Goal: Information Seeking & Learning: Learn about a topic

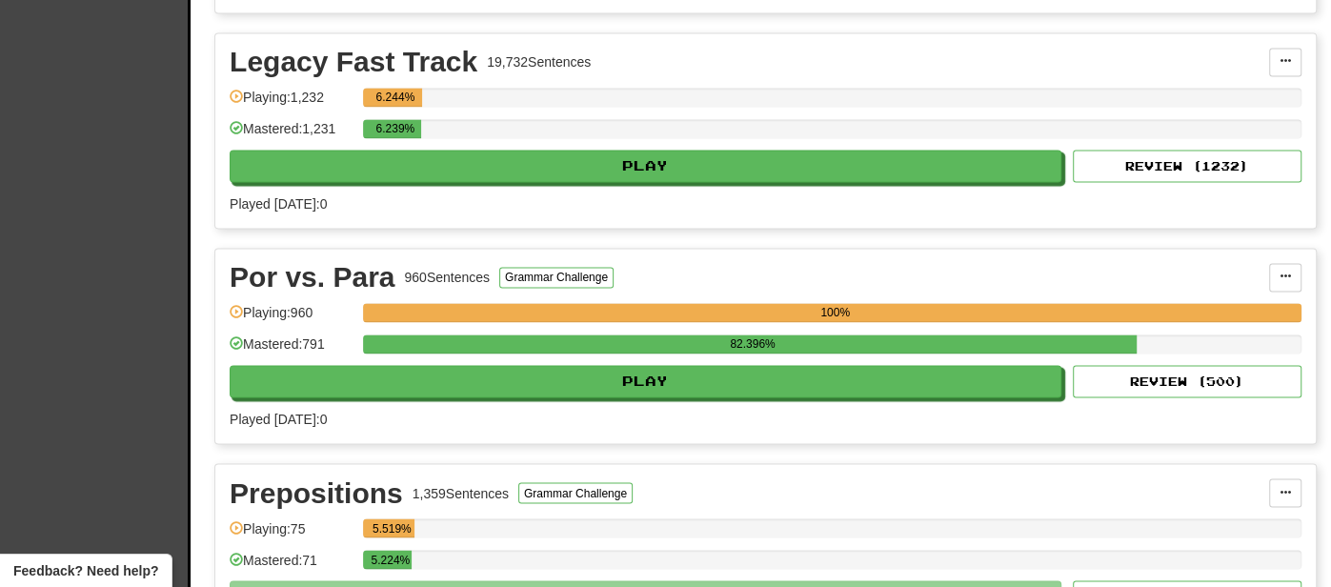
scroll to position [1964, 0]
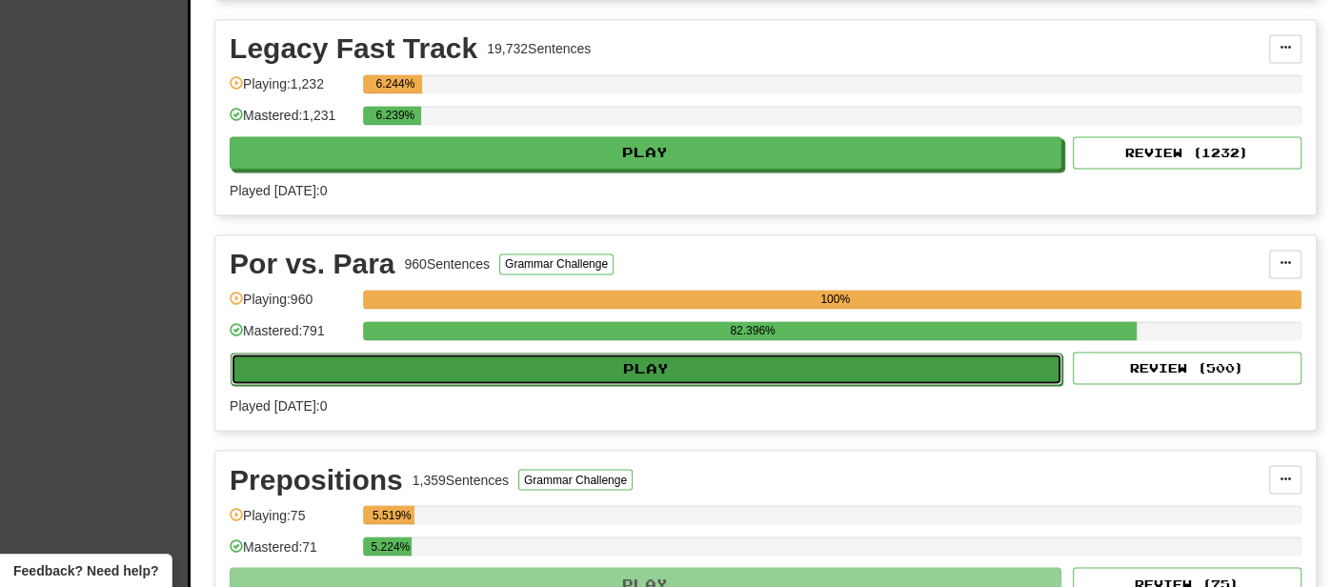
click at [586, 357] on button "Play" at bounding box center [647, 368] width 832 height 32
select select "**"
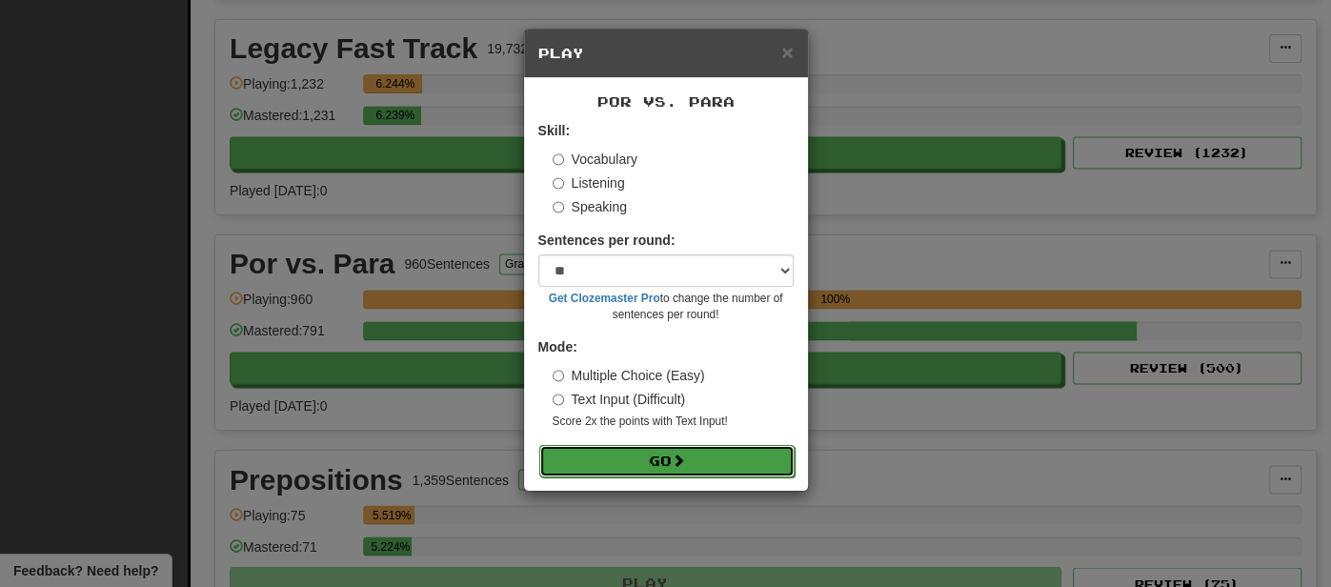
click at [671, 475] on button "Go" at bounding box center [666, 461] width 255 height 32
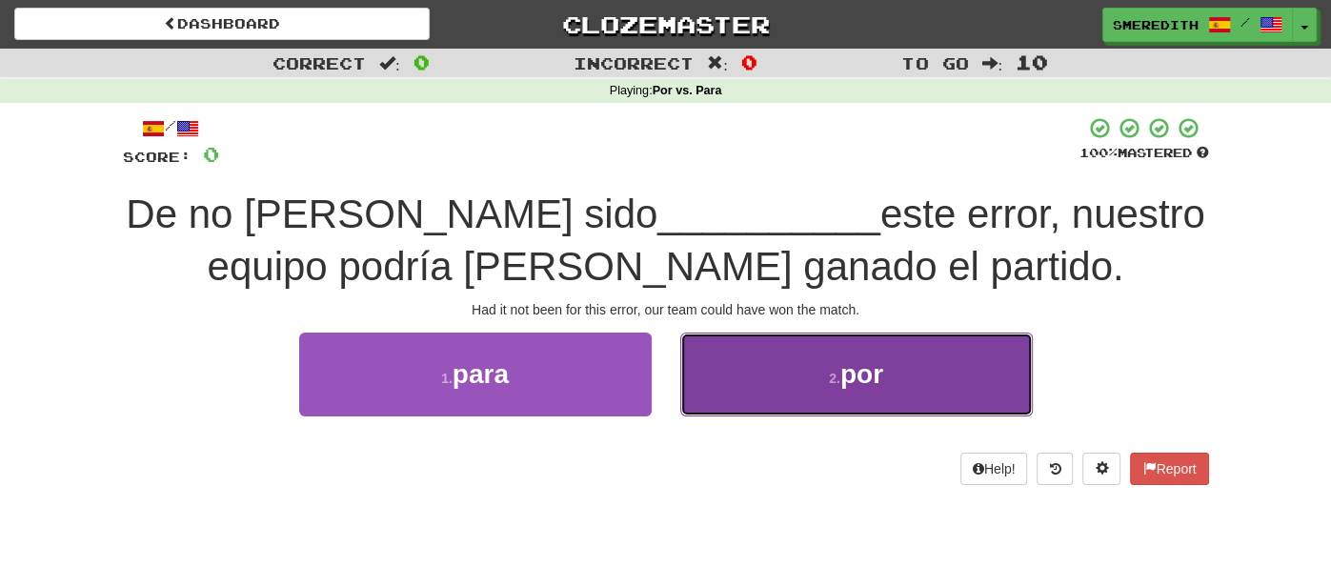
click at [740, 387] on button "2 . por" at bounding box center [856, 373] width 352 height 83
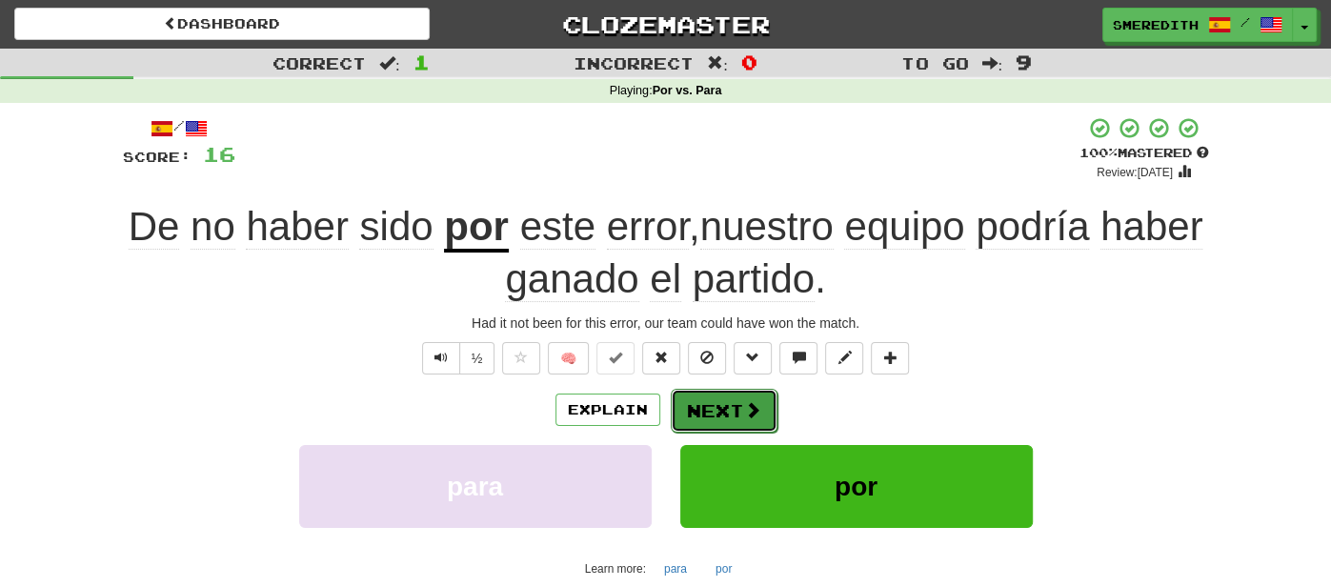
click at [722, 405] on button "Next" at bounding box center [724, 411] width 107 height 44
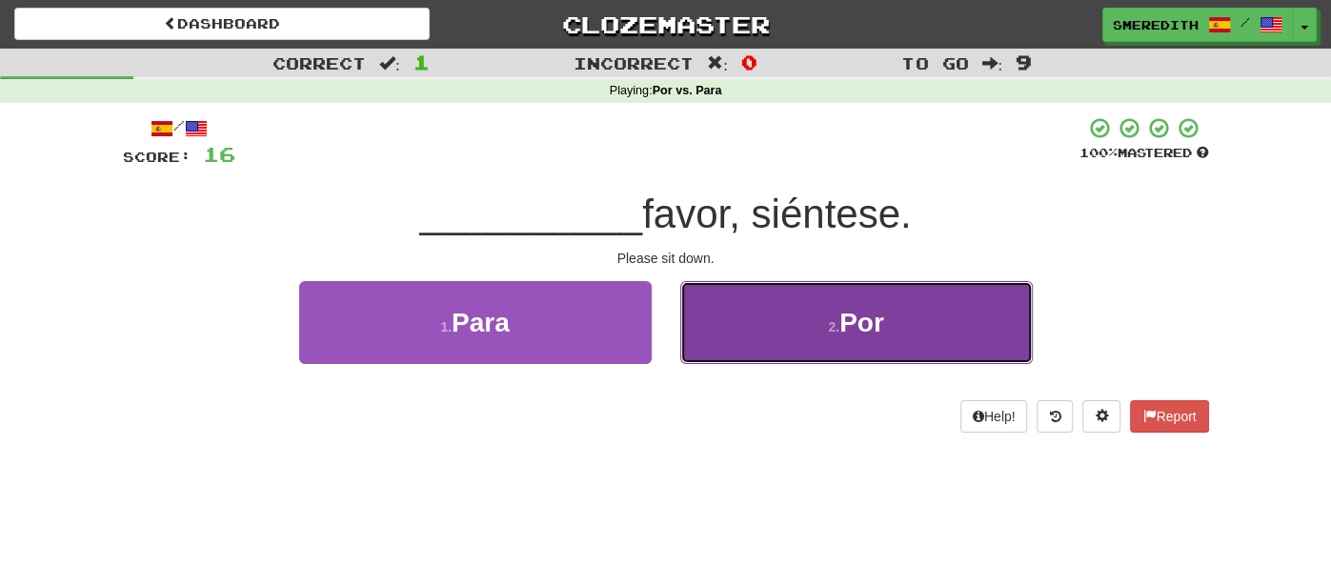
click at [764, 338] on button "2 . Por" at bounding box center [856, 322] width 352 height 83
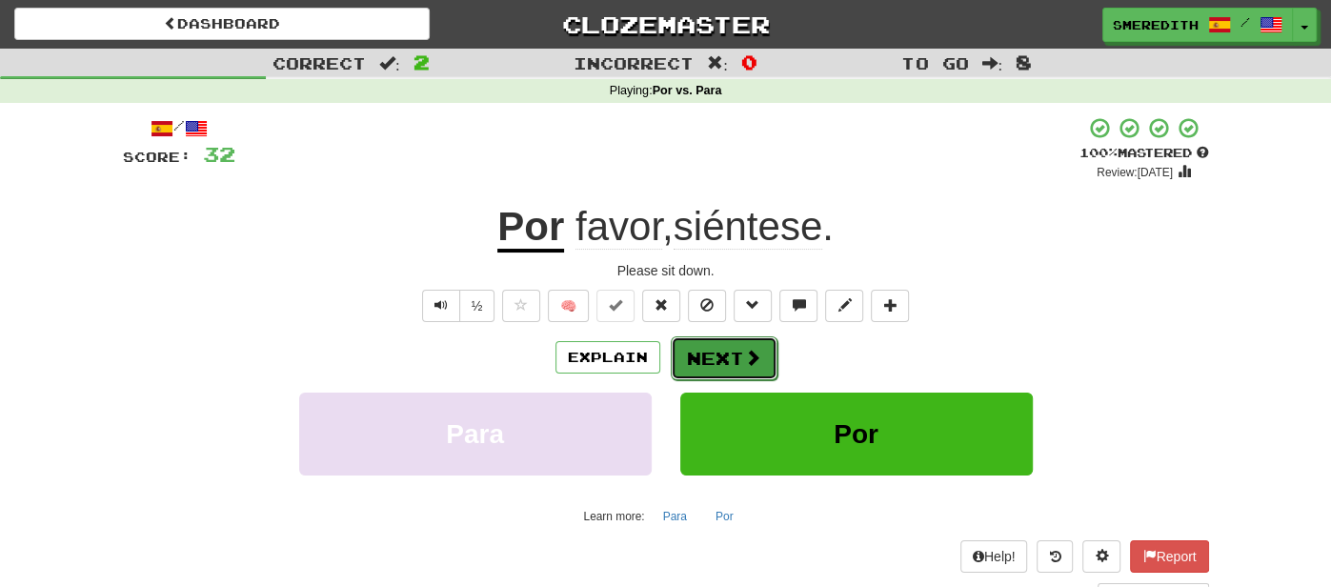
click at [744, 353] on span at bounding box center [752, 357] width 17 height 17
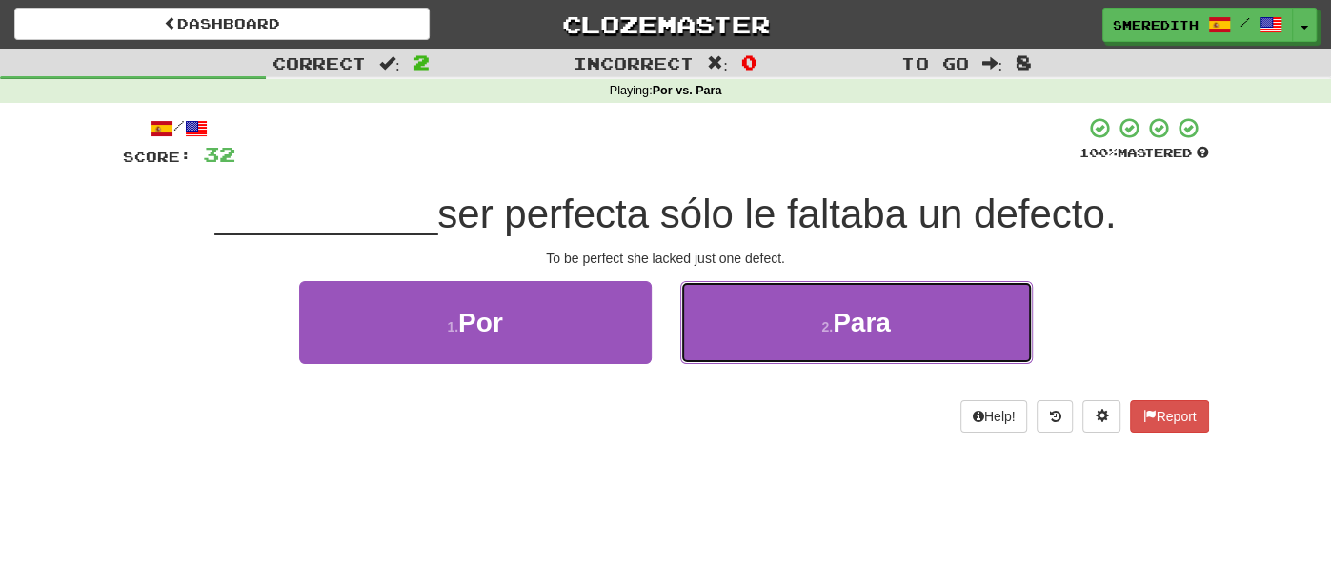
click at [741, 353] on button "2 . Para" at bounding box center [856, 322] width 352 height 83
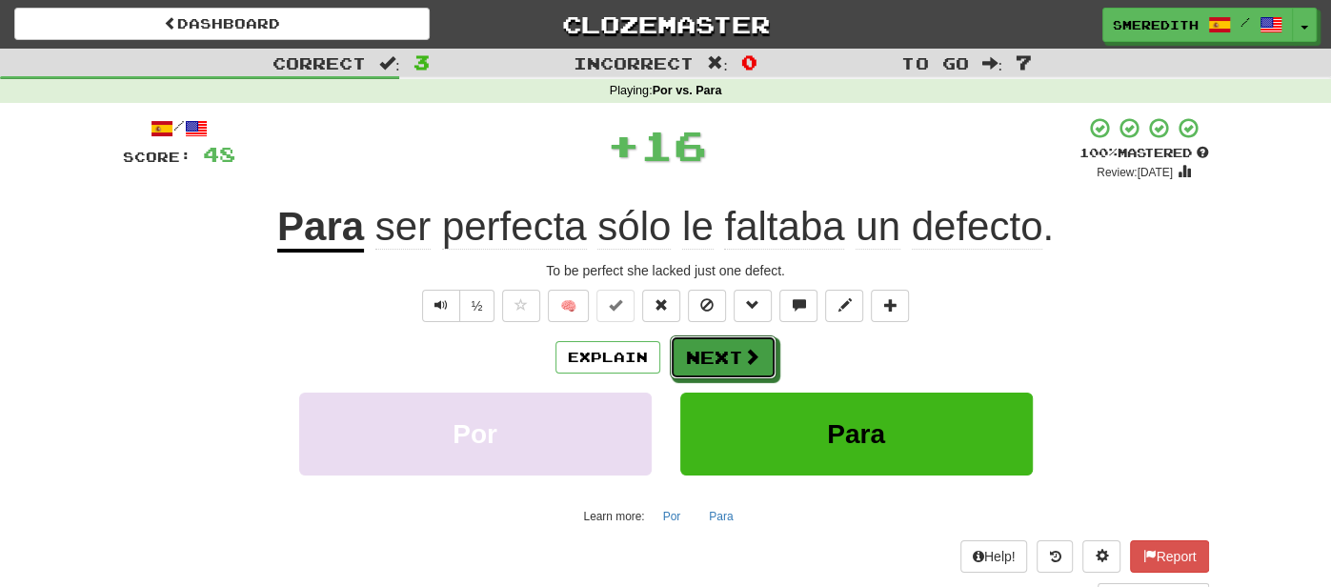
click at [743, 353] on span at bounding box center [751, 356] width 17 height 17
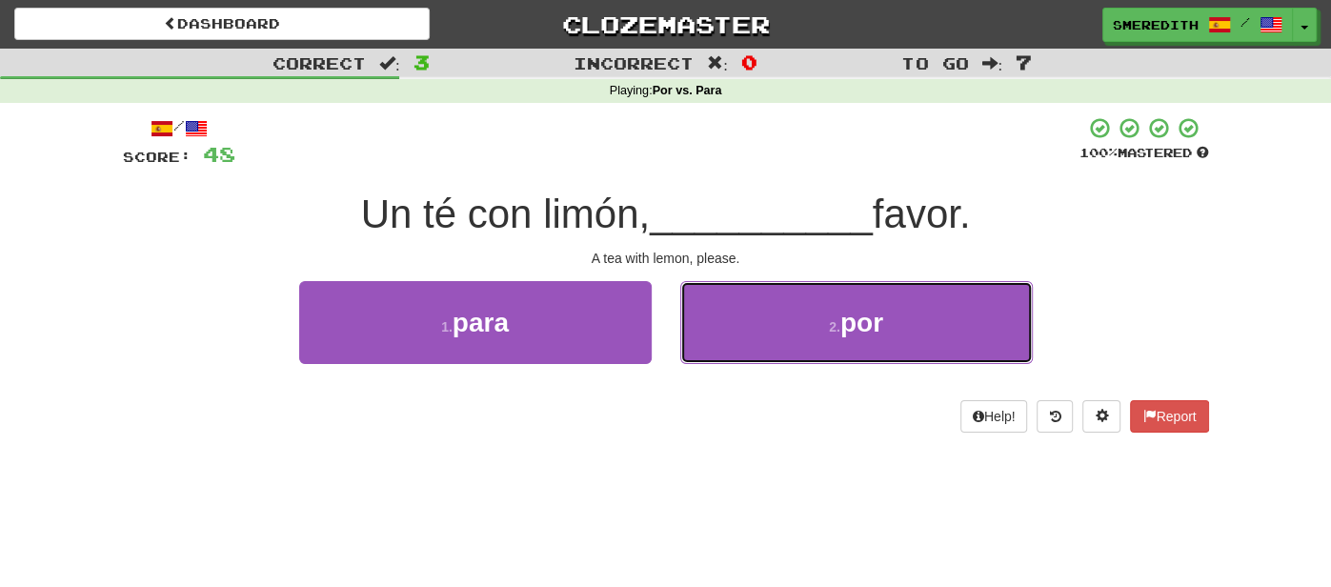
click at [741, 353] on button "2 . por" at bounding box center [856, 322] width 352 height 83
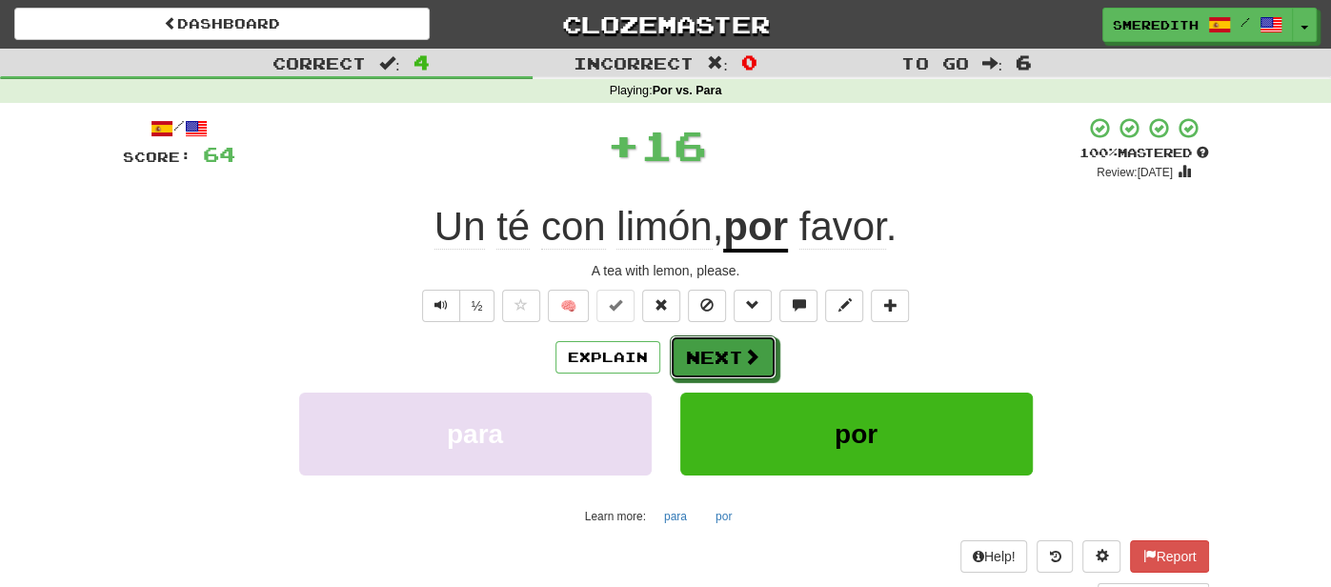
click at [743, 353] on span at bounding box center [751, 356] width 17 height 17
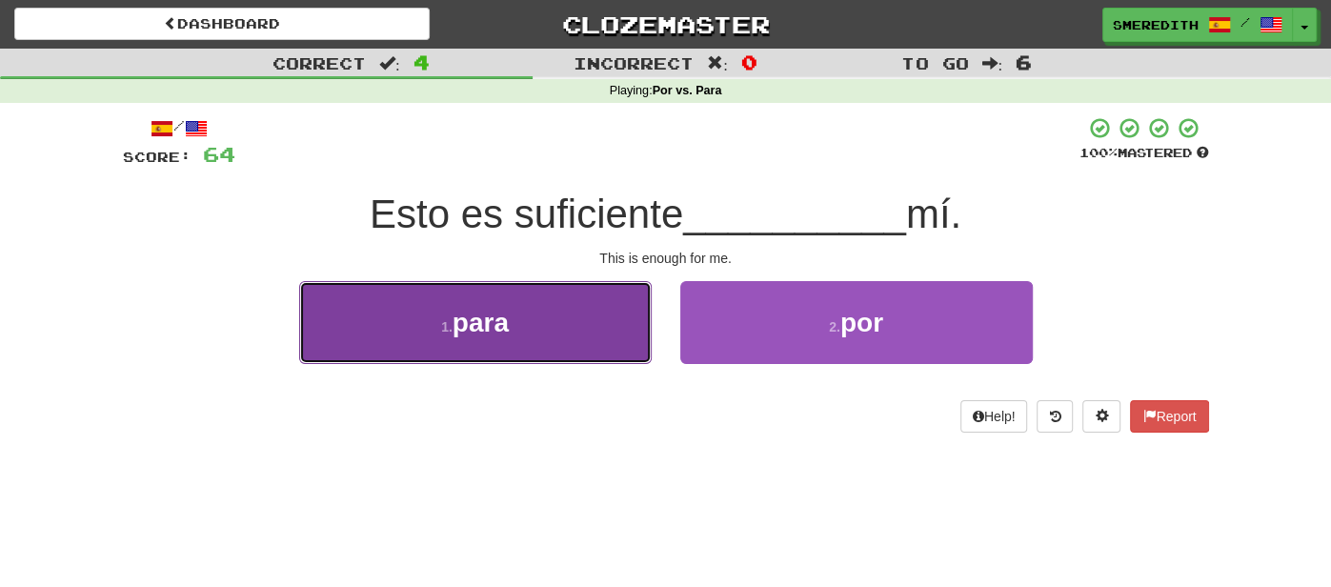
click at [552, 330] on button "1 . para" at bounding box center [475, 322] width 352 height 83
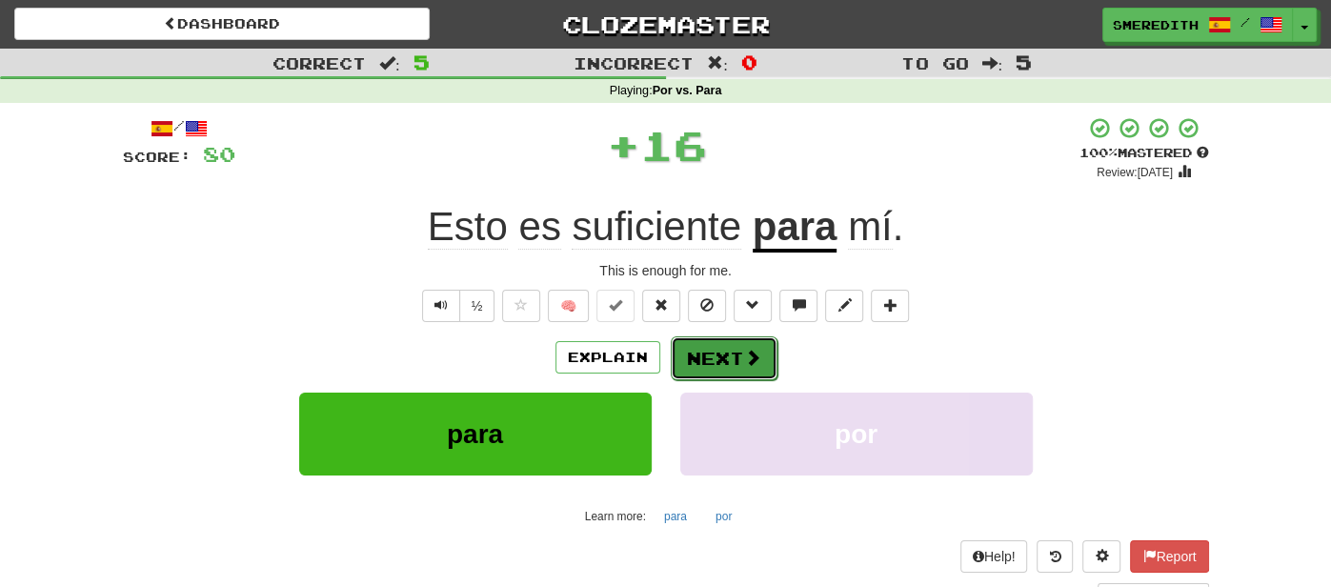
click at [719, 358] on button "Next" at bounding box center [724, 358] width 107 height 44
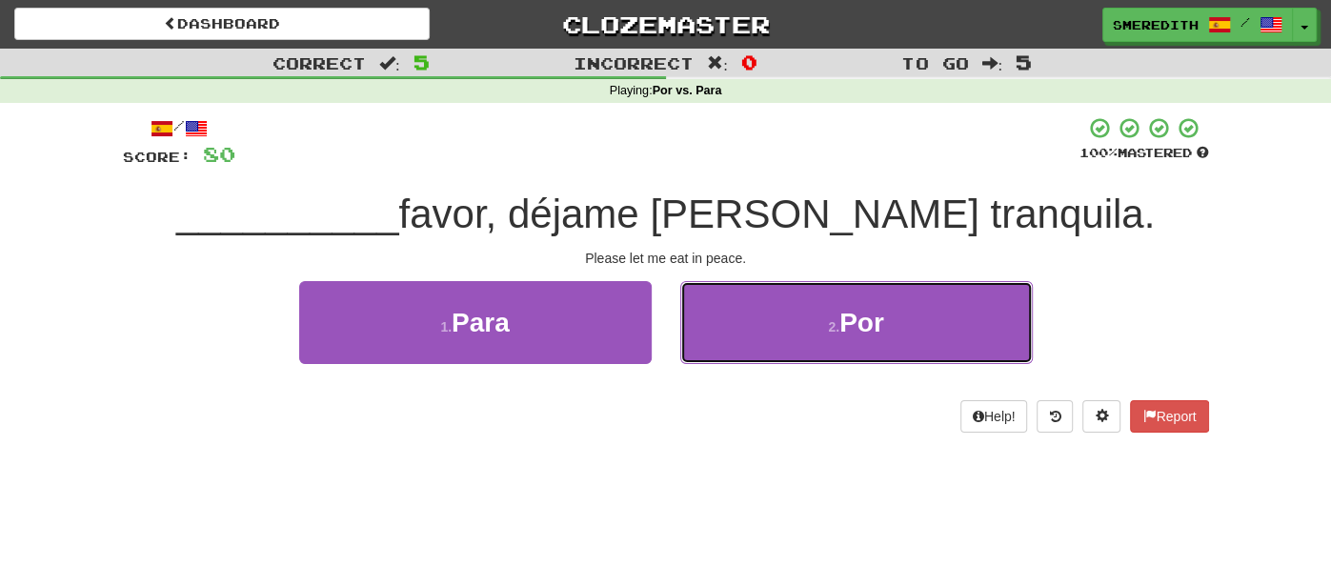
click at [719, 358] on button "2 . Por" at bounding box center [856, 322] width 352 height 83
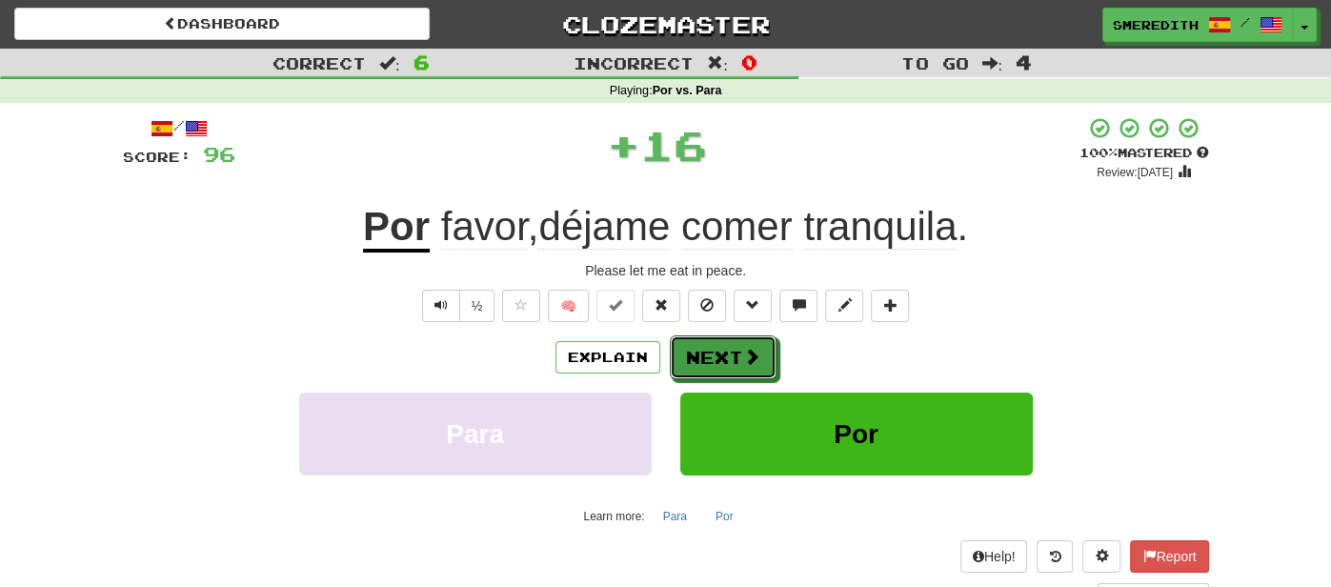
click at [719, 358] on button "Next" at bounding box center [723, 357] width 107 height 44
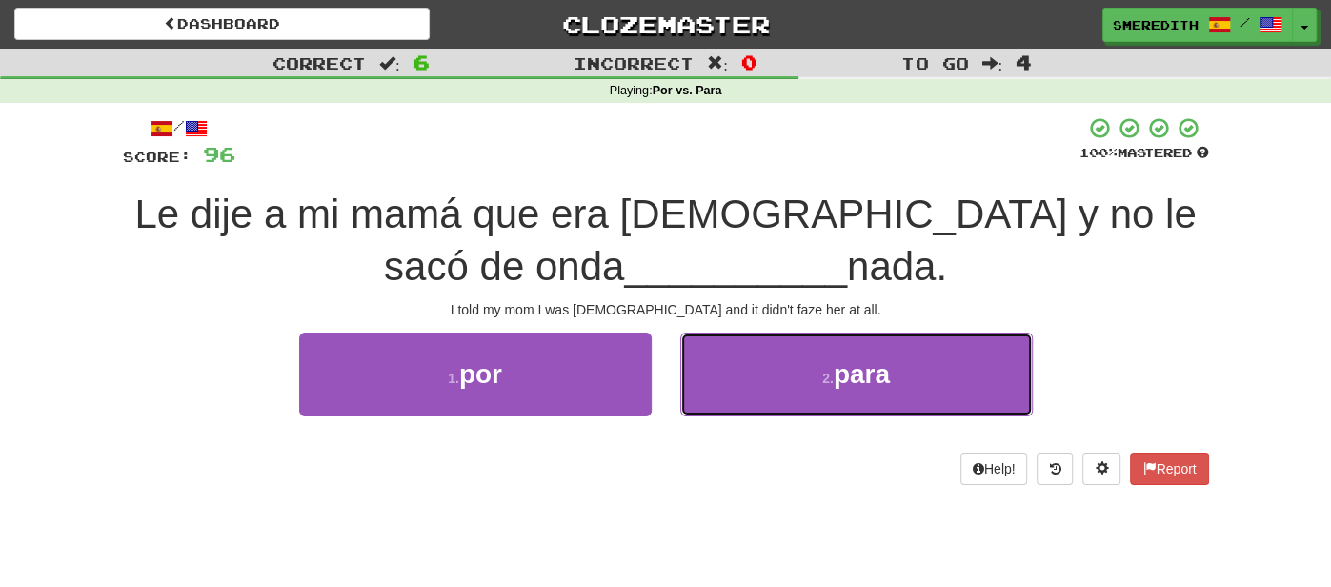
click at [719, 358] on button "2 . para" at bounding box center [856, 373] width 352 height 83
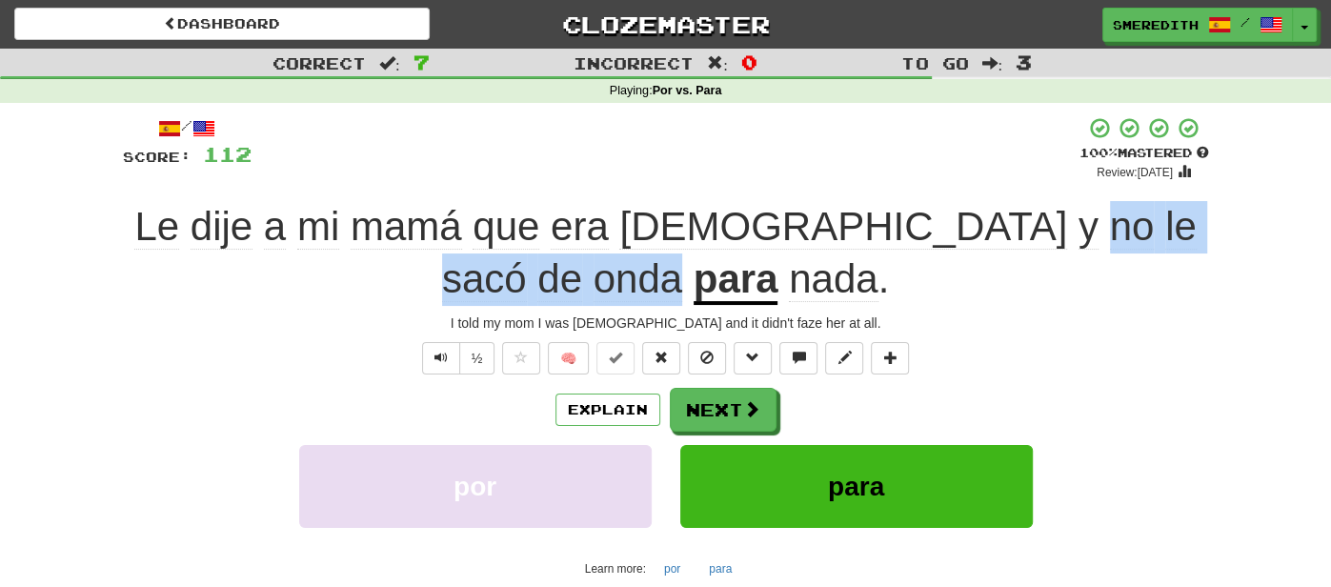
drag, startPoint x: 745, startPoint y: 230, endPoint x: 1074, endPoint y: 226, distance: 329.6
click at [1074, 226] on span "Le dije a mi mamá que era gay y no le sacó de onda" at bounding box center [664, 252] width 1061 height 97
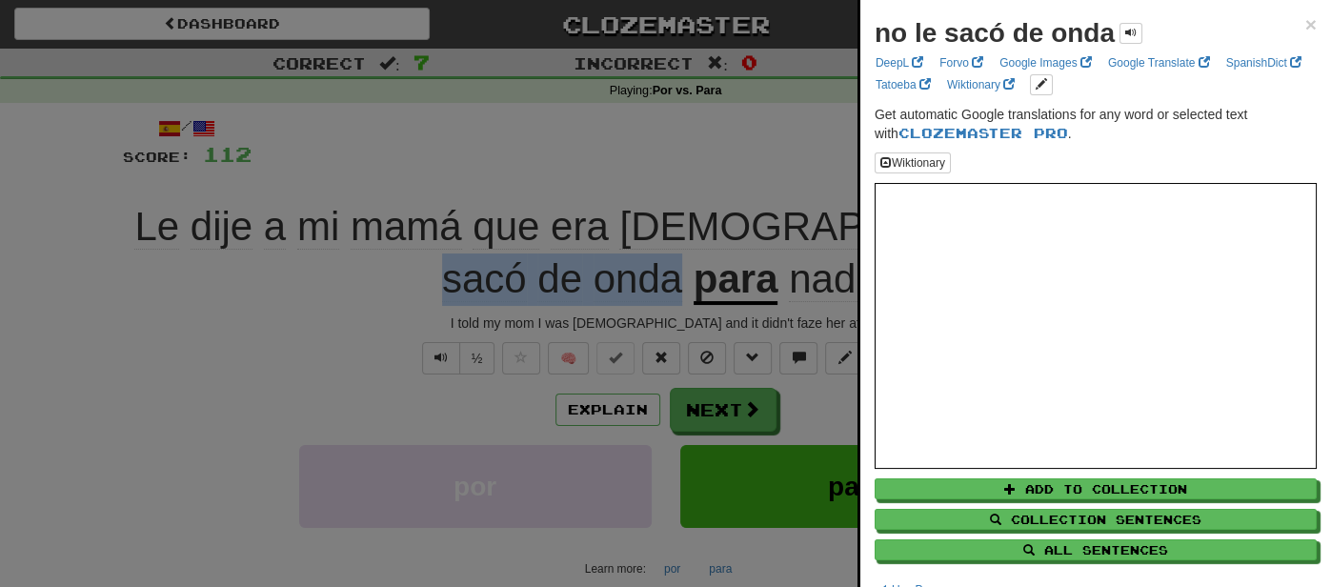
copy span "no le sacó de onda"
click at [449, 313] on div at bounding box center [665, 293] width 1331 height 587
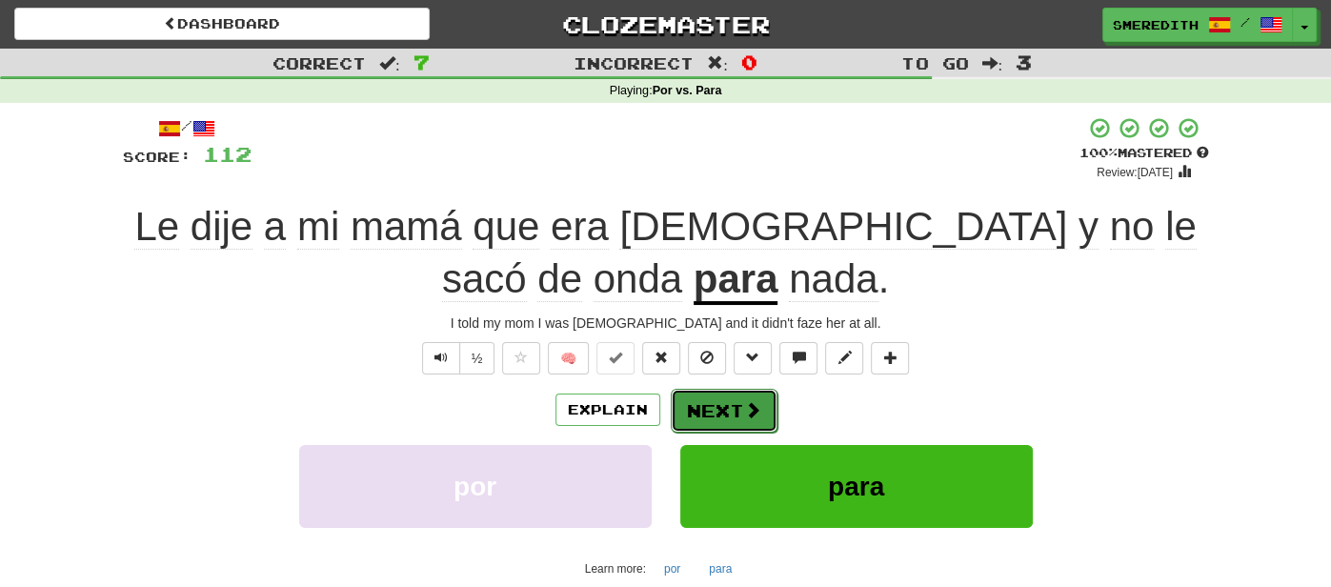
click at [726, 412] on button "Next" at bounding box center [724, 411] width 107 height 44
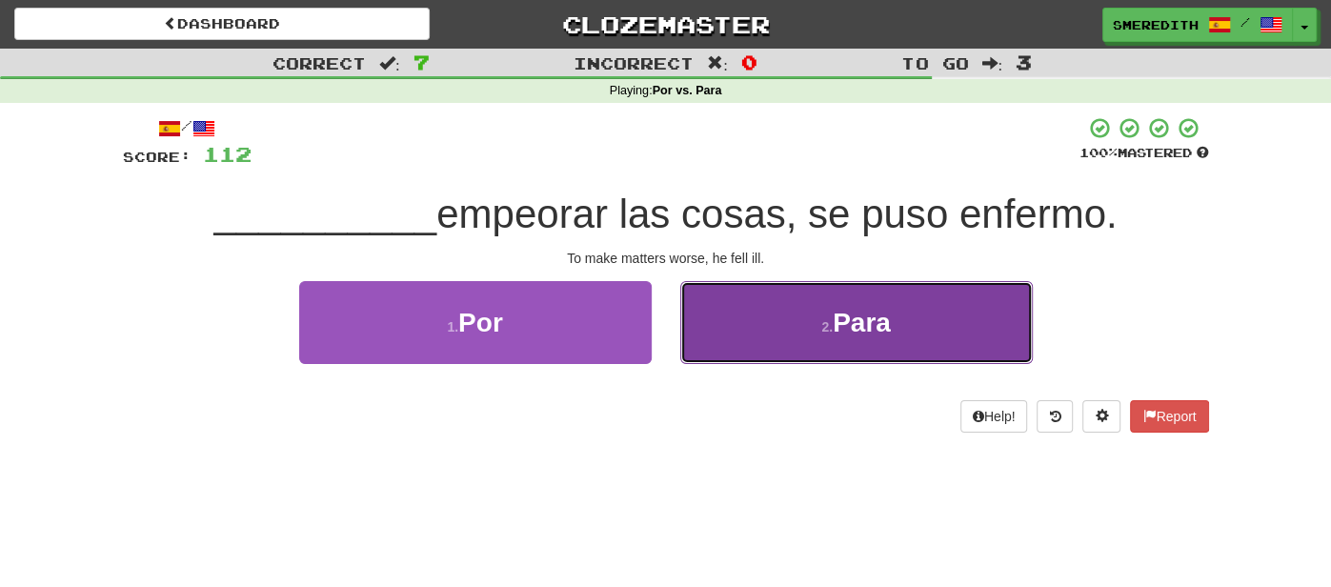
click at [764, 342] on button "2 . Para" at bounding box center [856, 322] width 352 height 83
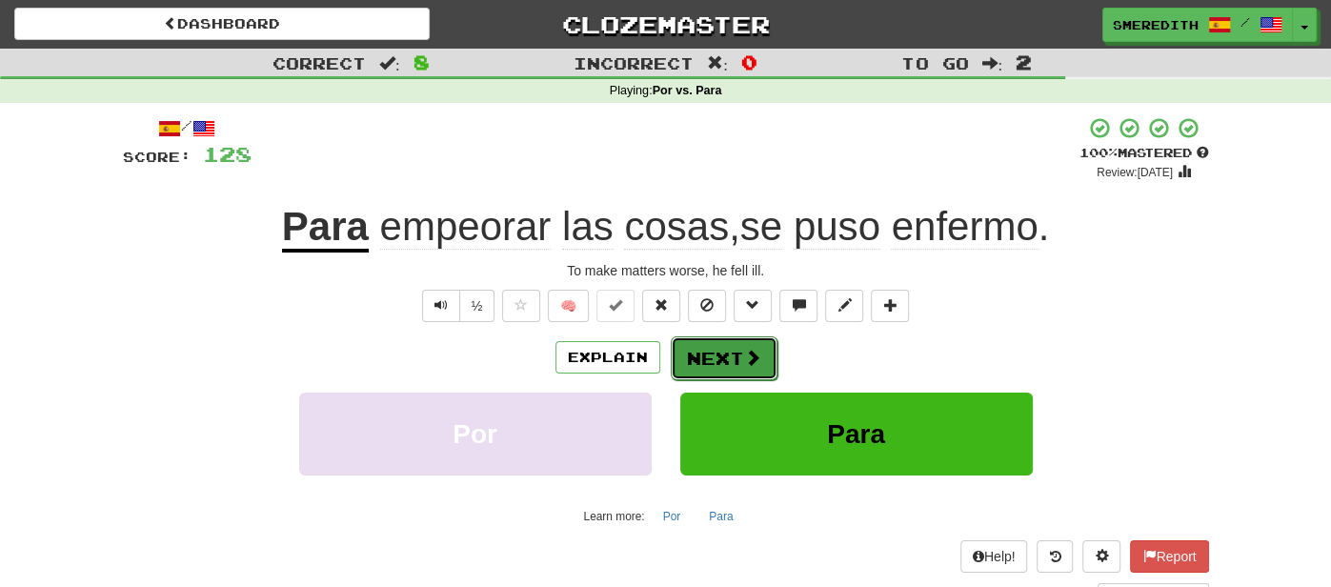
click at [725, 357] on button "Next" at bounding box center [724, 358] width 107 height 44
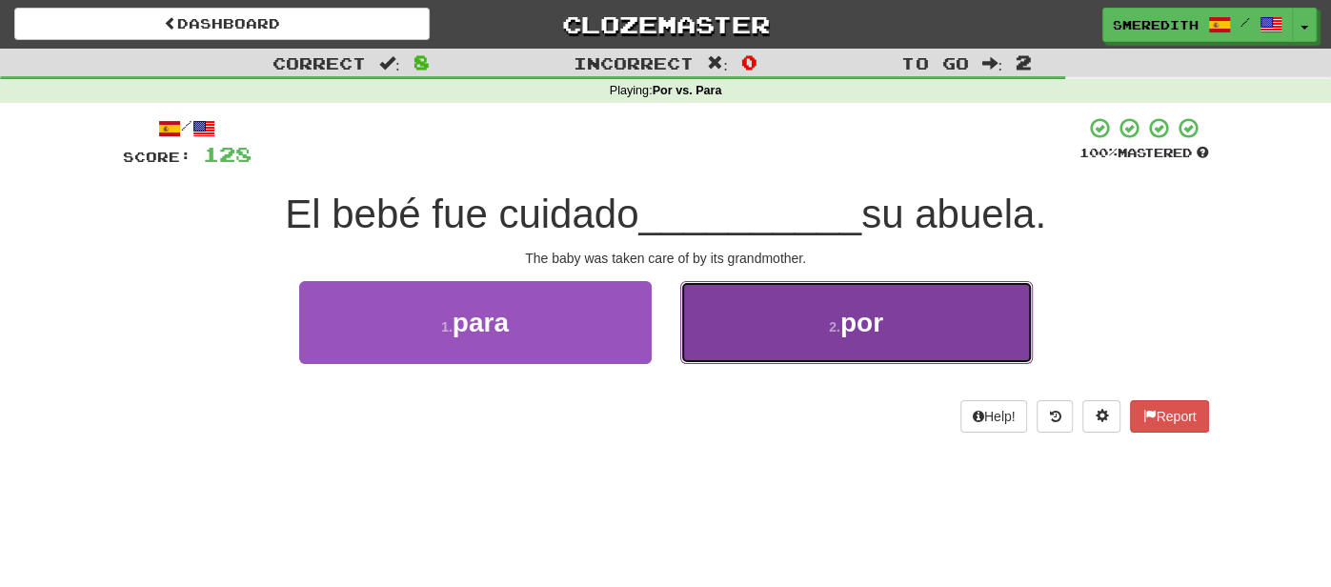
click at [734, 335] on button "2 . por" at bounding box center [856, 322] width 352 height 83
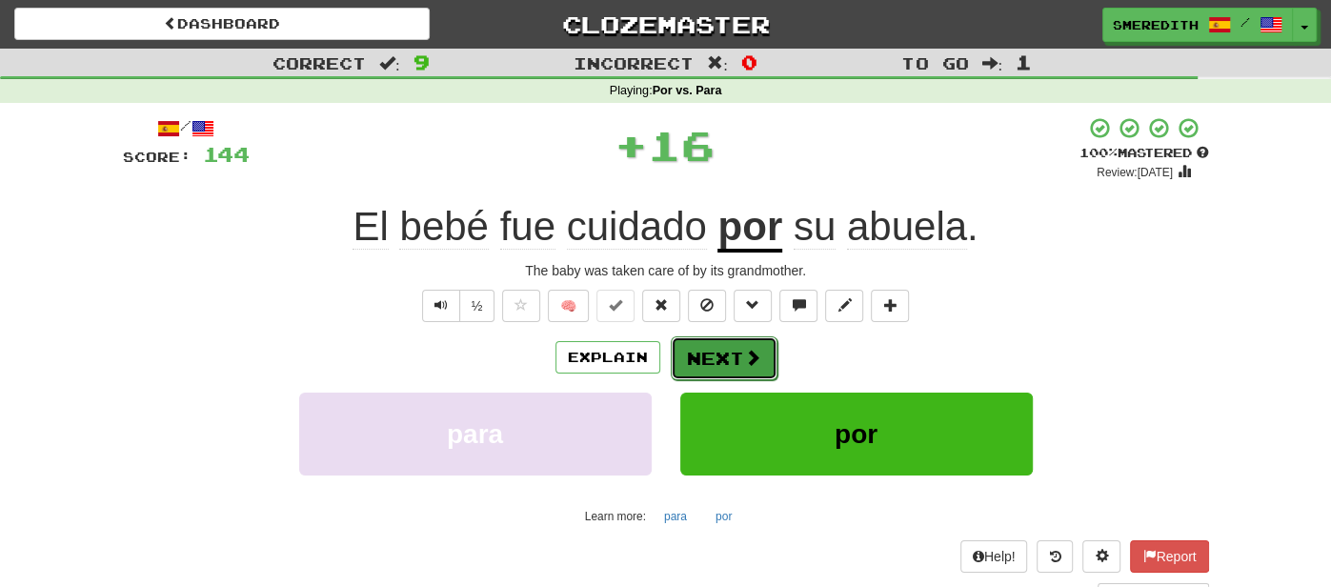
click at [723, 358] on button "Next" at bounding box center [724, 358] width 107 height 44
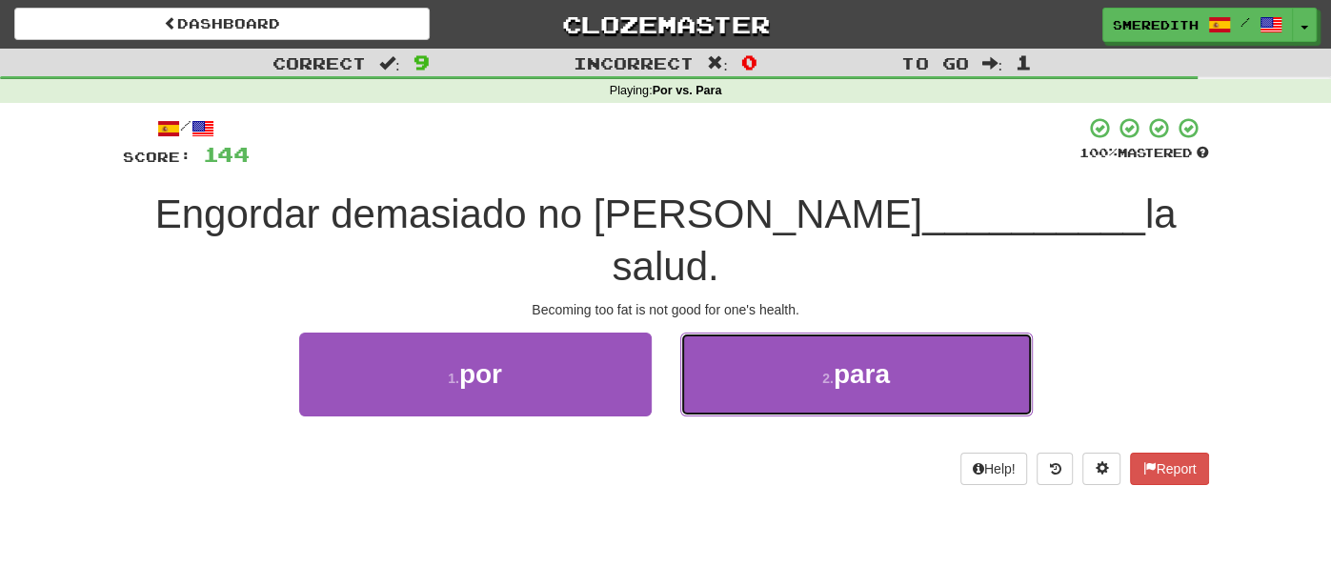
click at [723, 358] on button "2 . para" at bounding box center [856, 373] width 352 height 83
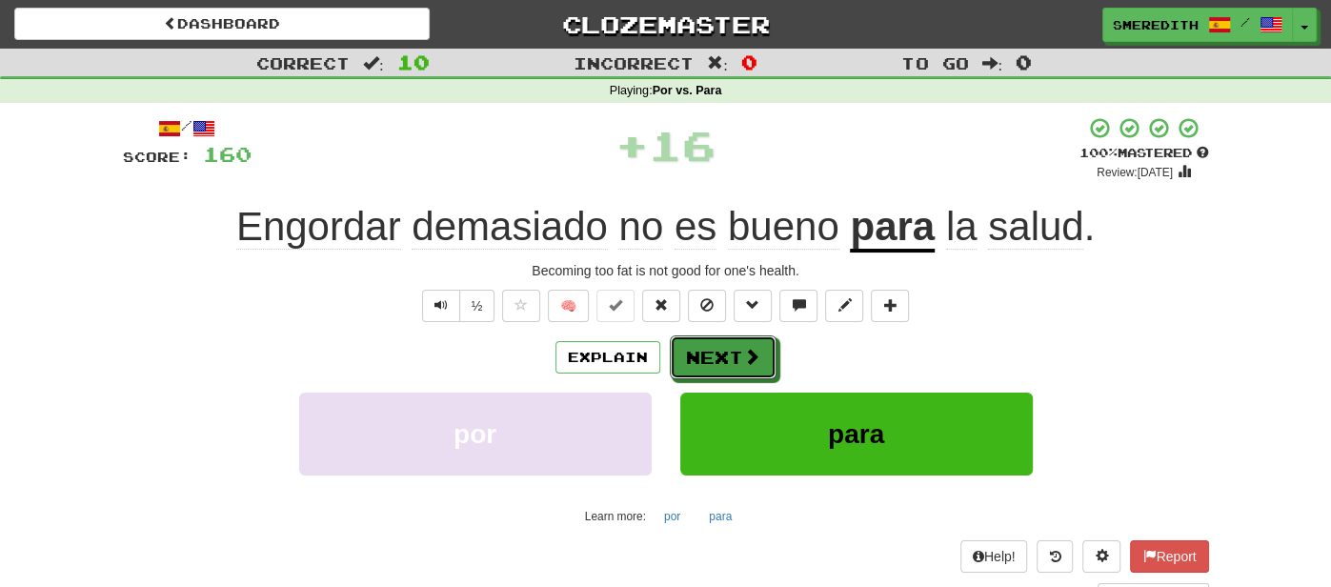
click at [723, 358] on button "Next" at bounding box center [723, 357] width 107 height 44
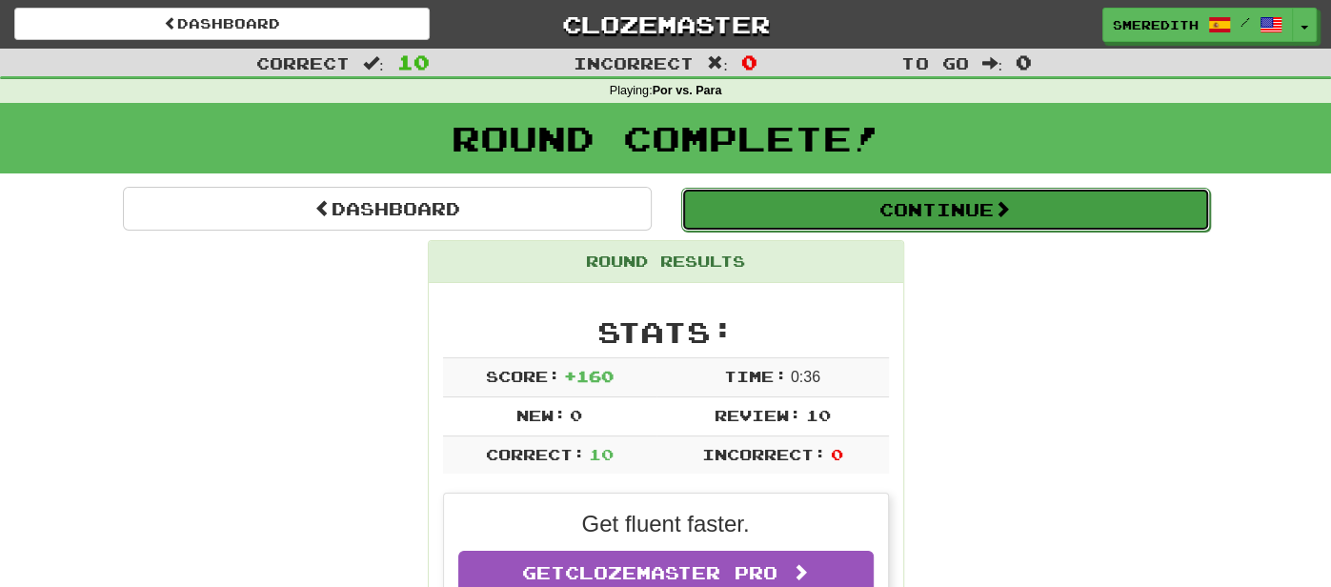
click at [868, 210] on button "Continue" at bounding box center [945, 210] width 529 height 44
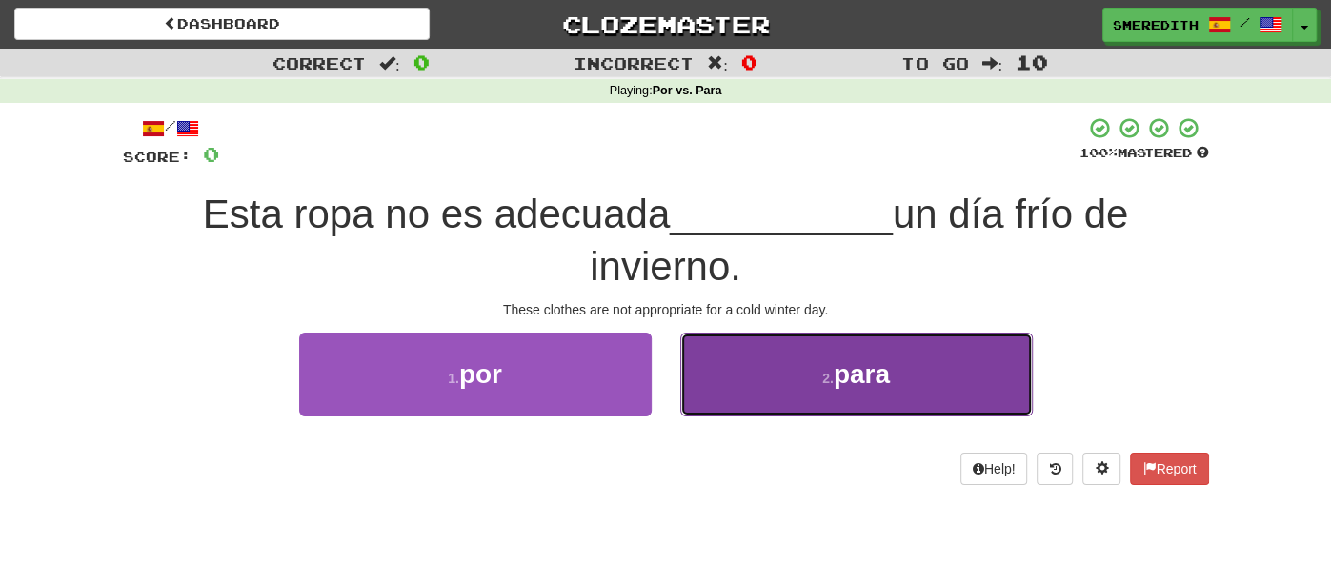
click at [737, 384] on button "2 . para" at bounding box center [856, 373] width 352 height 83
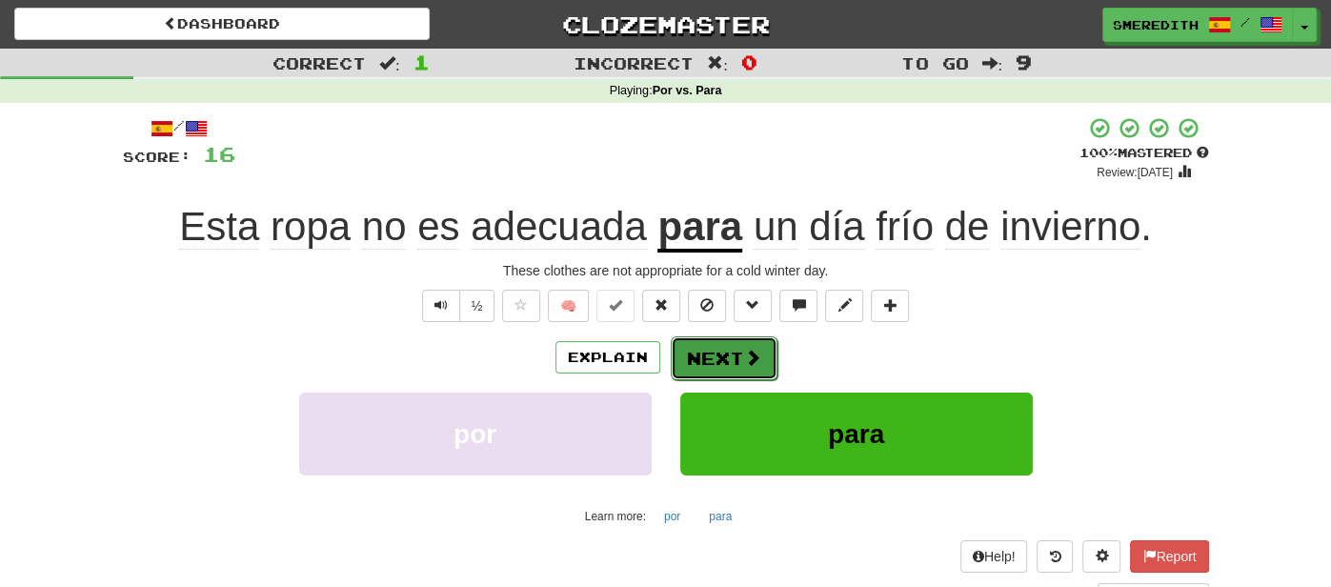
click at [732, 360] on button "Next" at bounding box center [724, 358] width 107 height 44
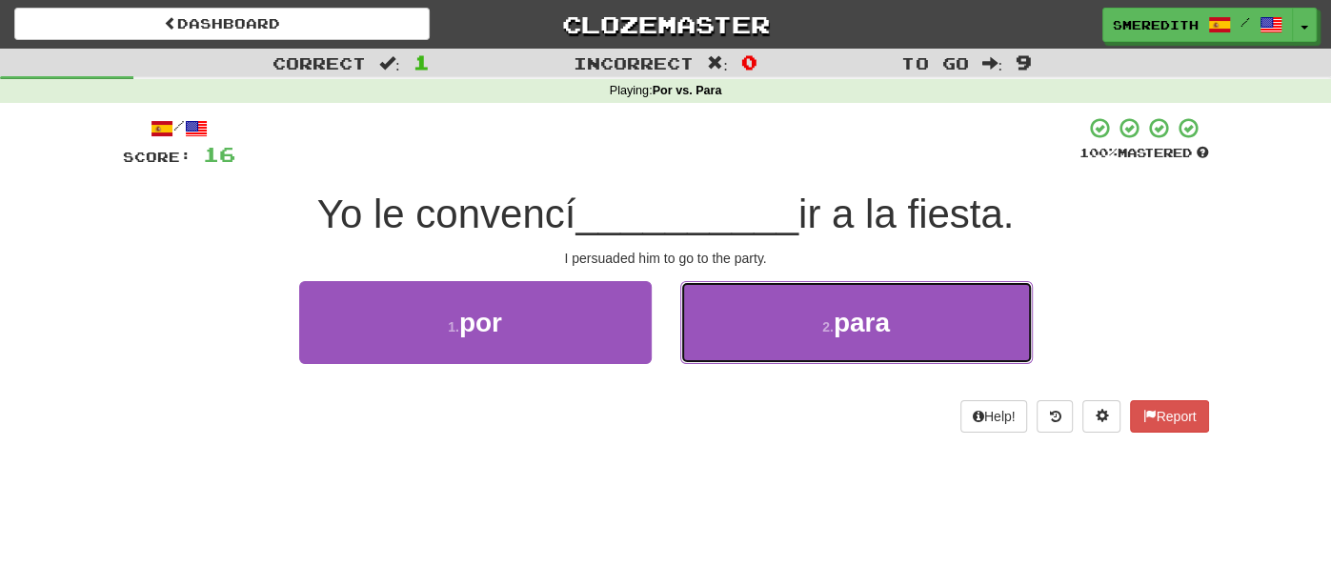
click at [732, 360] on button "2 . para" at bounding box center [856, 322] width 352 height 83
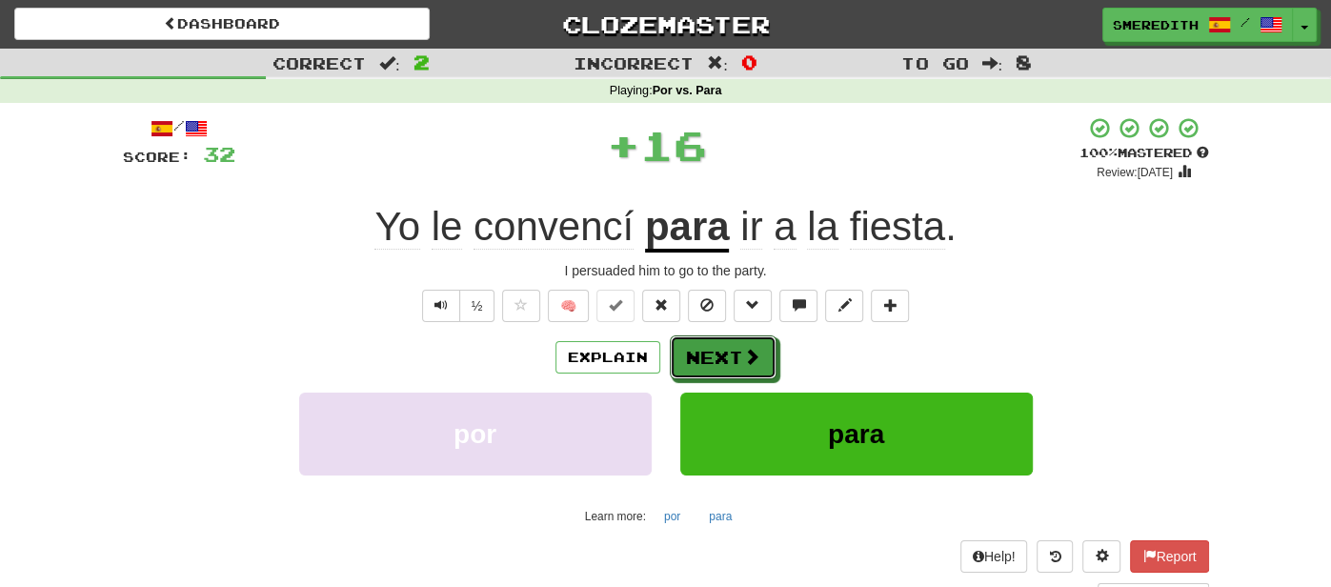
click at [732, 360] on button "Next" at bounding box center [723, 357] width 107 height 44
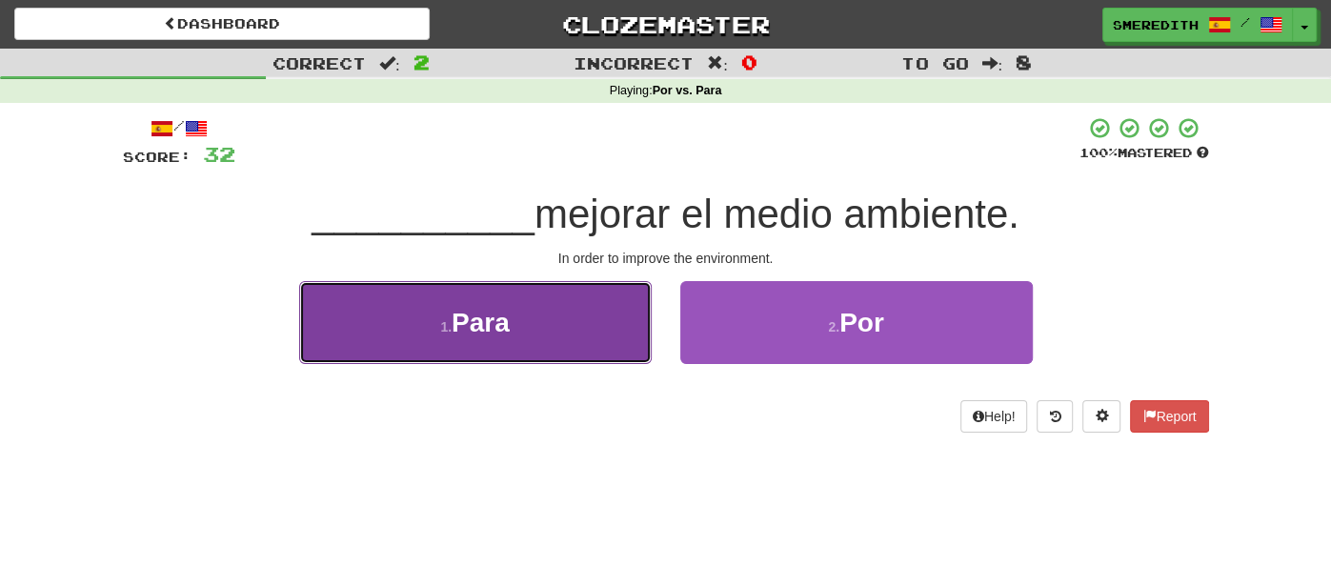
click at [585, 359] on button "1 . Para" at bounding box center [475, 322] width 352 height 83
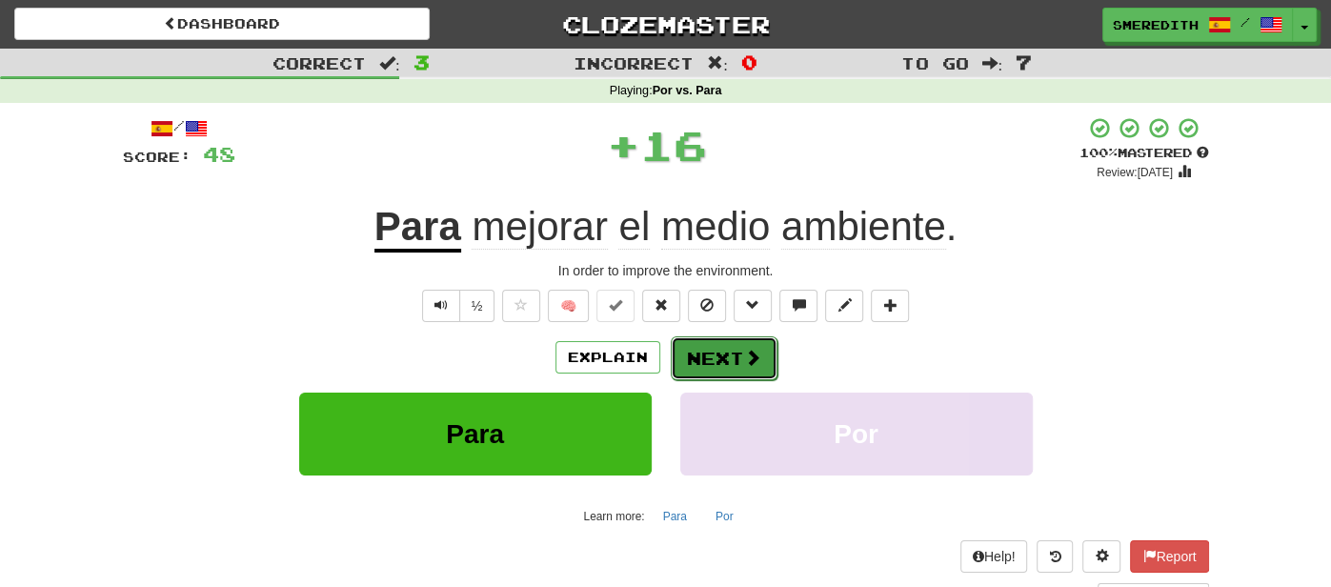
click at [735, 366] on button "Next" at bounding box center [724, 358] width 107 height 44
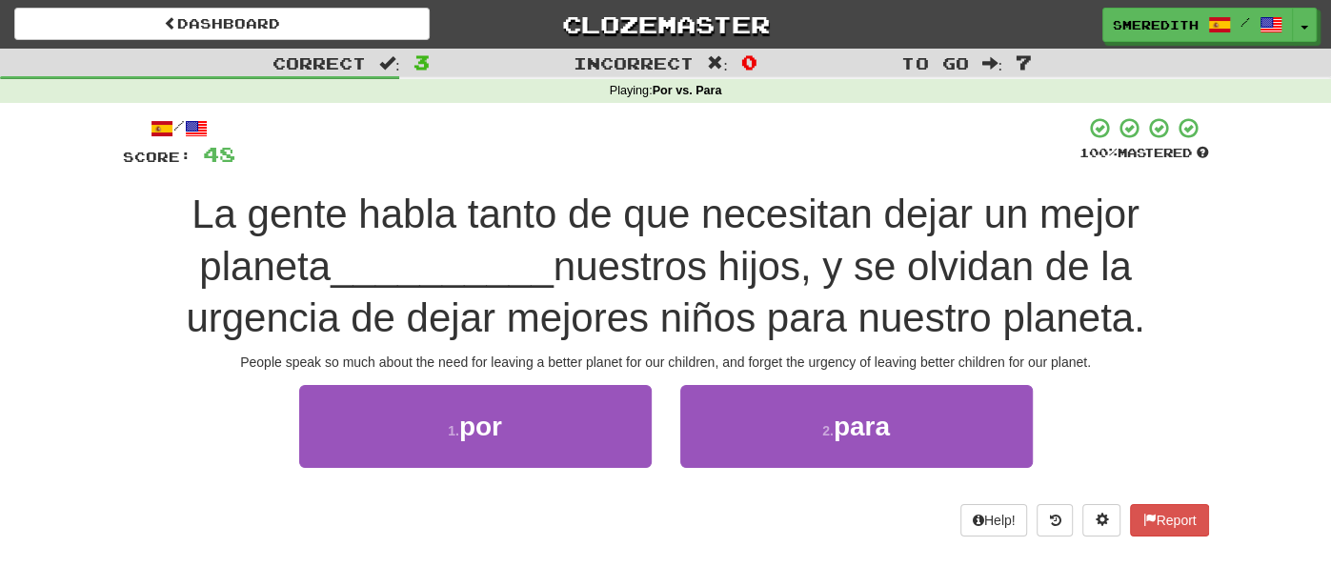
click at [735, 366] on div "People speak so much about the need for leaving a better planet for our childre…" at bounding box center [666, 361] width 1086 height 19
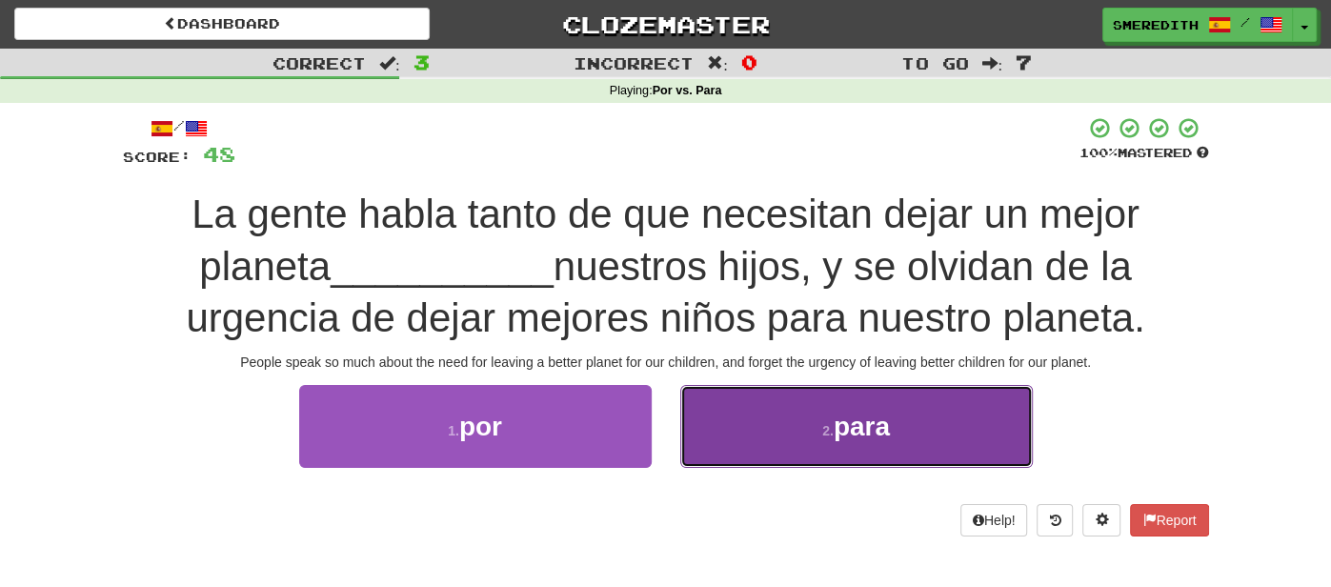
click at [816, 420] on button "2 . para" at bounding box center [856, 426] width 352 height 83
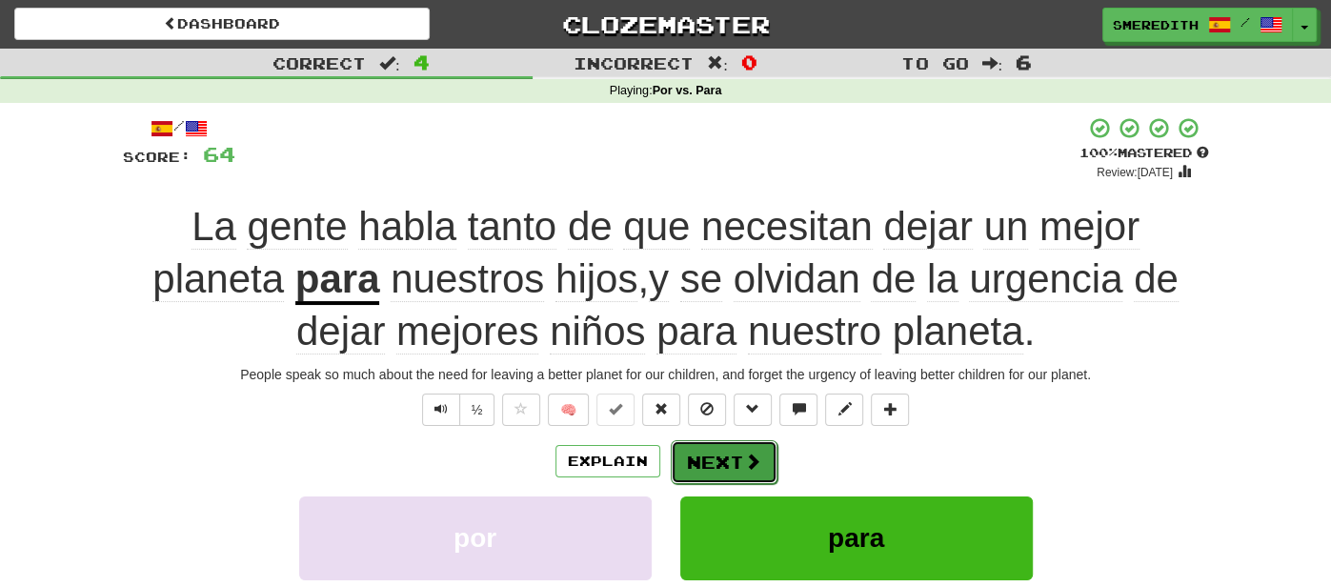
click at [744, 469] on span at bounding box center [752, 460] width 17 height 17
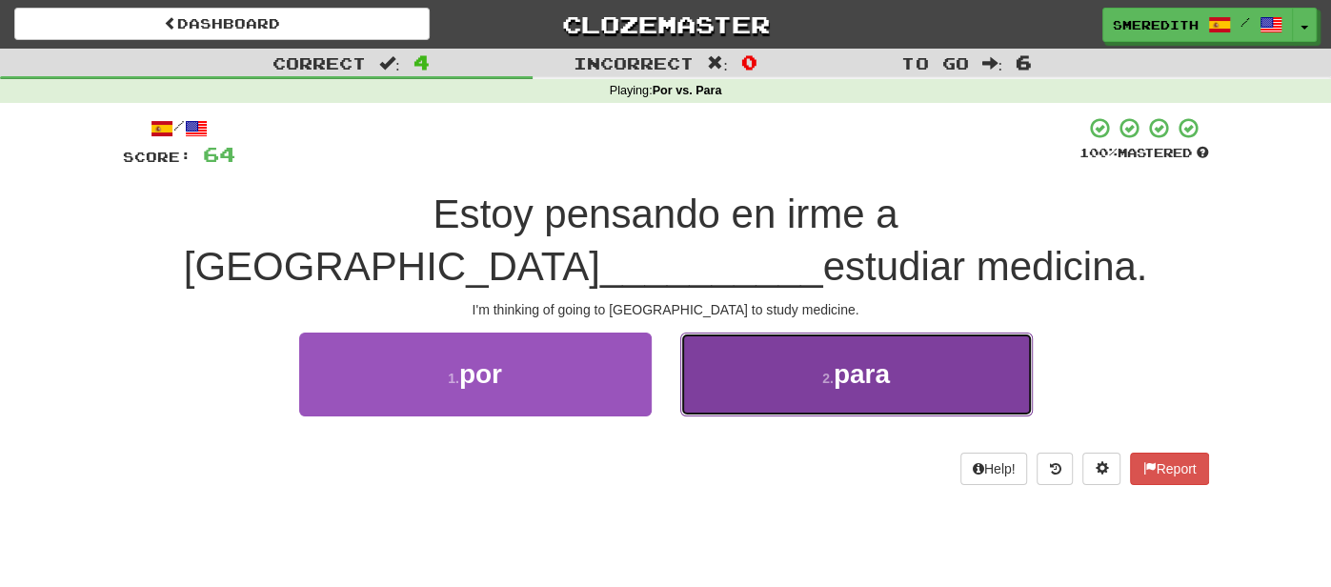
click at [759, 390] on button "2 . para" at bounding box center [856, 373] width 352 height 83
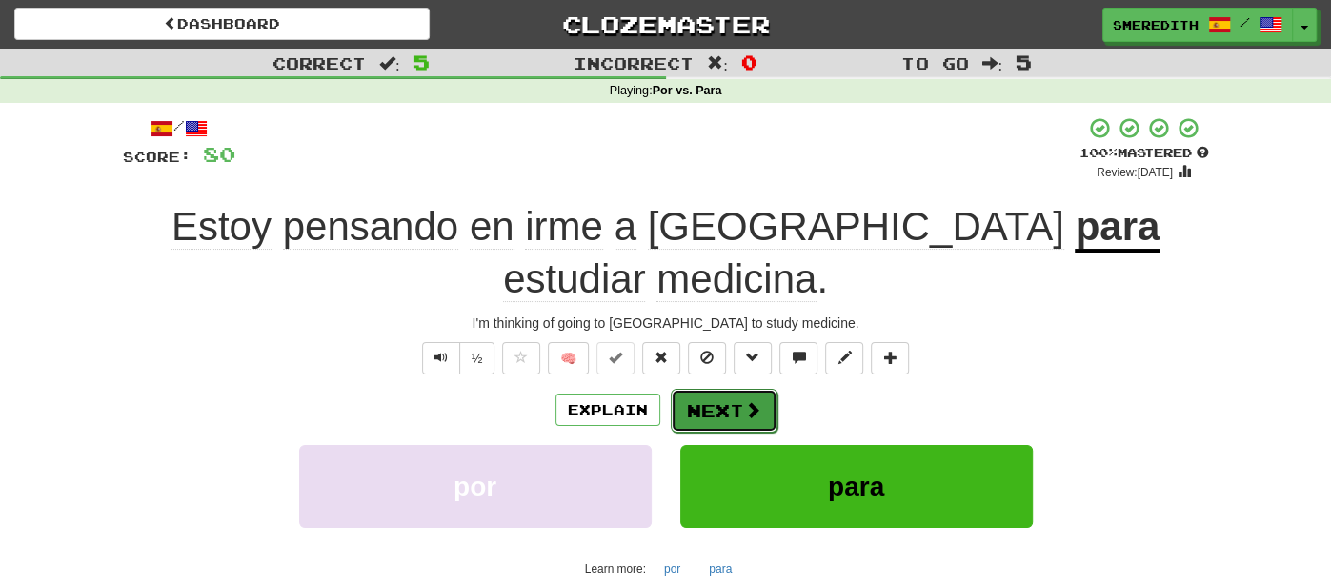
click at [732, 389] on button "Next" at bounding box center [724, 411] width 107 height 44
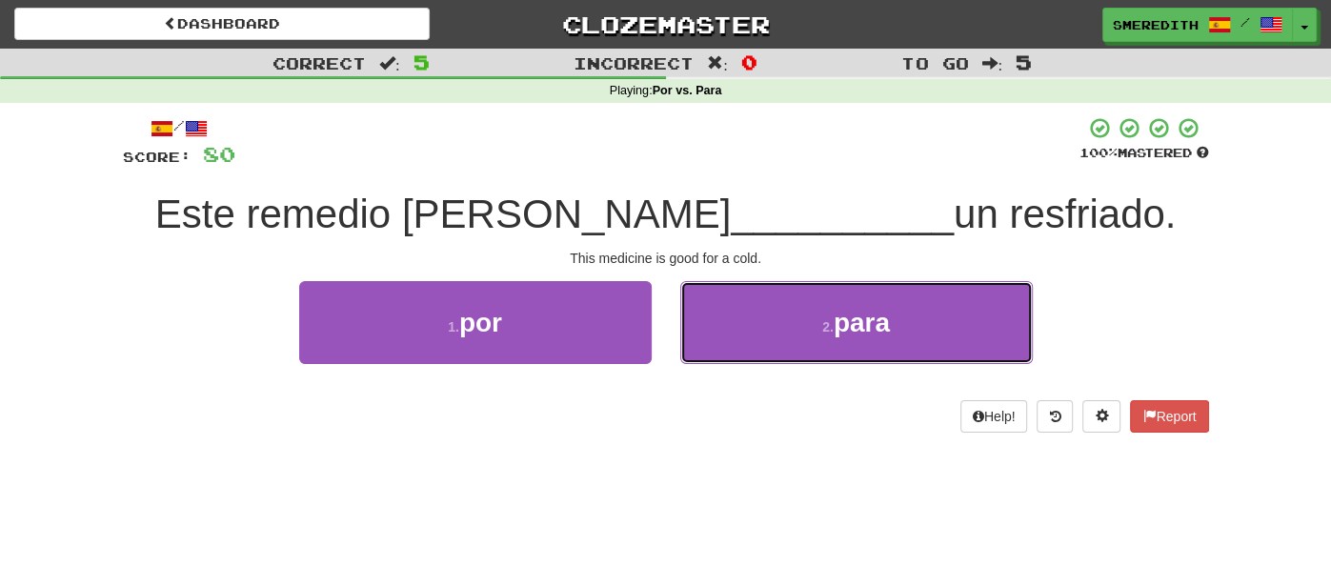
click at [732, 355] on button "2 . para" at bounding box center [856, 322] width 352 height 83
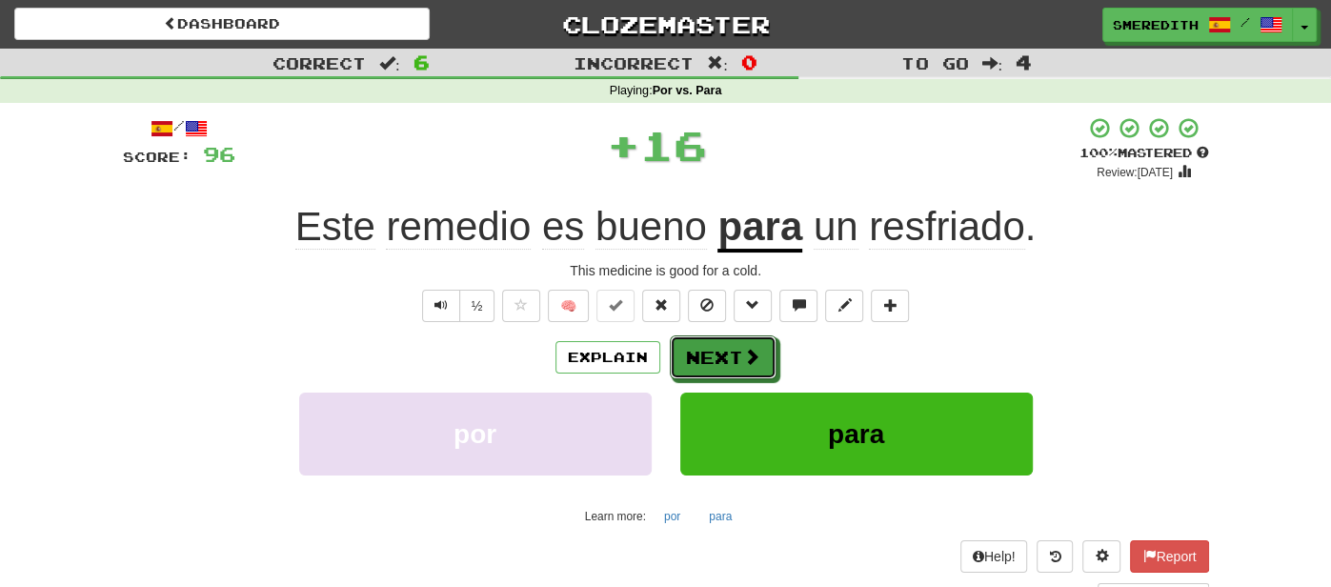
click at [732, 355] on button "Next" at bounding box center [723, 357] width 107 height 44
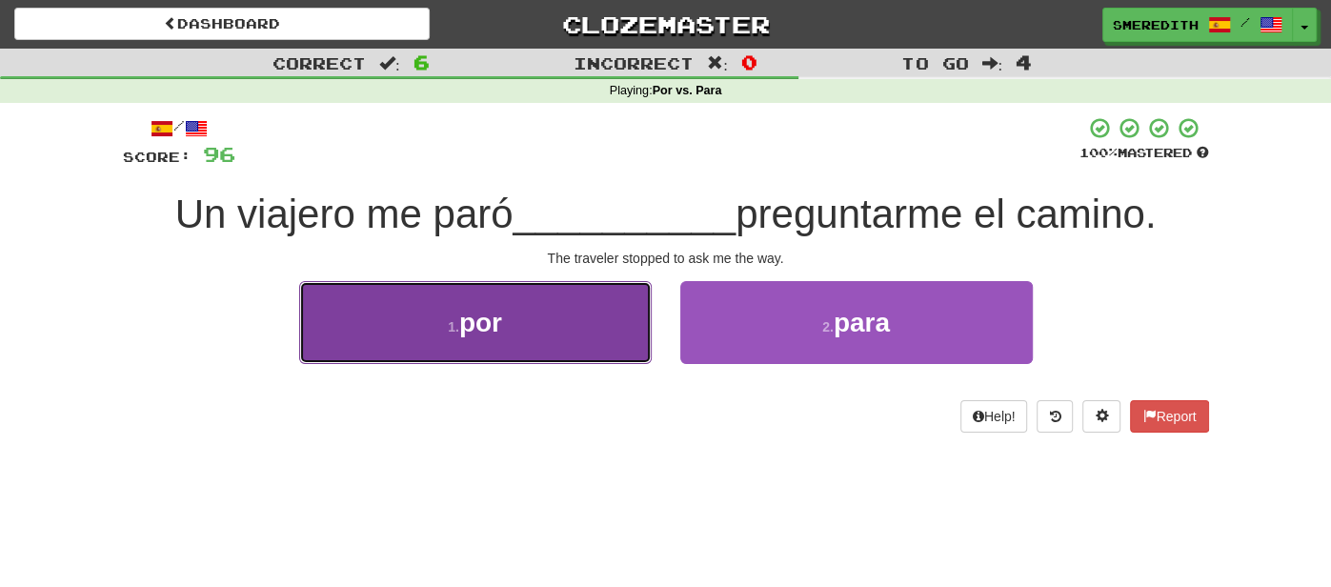
click at [625, 331] on button "1 . por" at bounding box center [475, 322] width 352 height 83
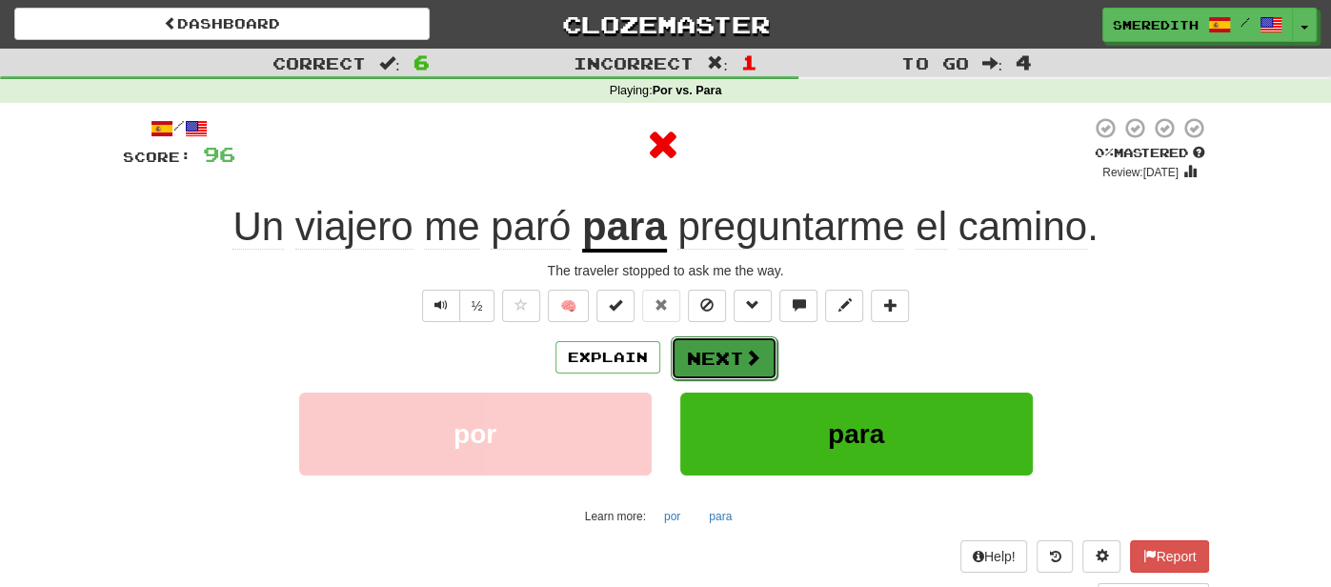
click at [724, 353] on button "Next" at bounding box center [724, 358] width 107 height 44
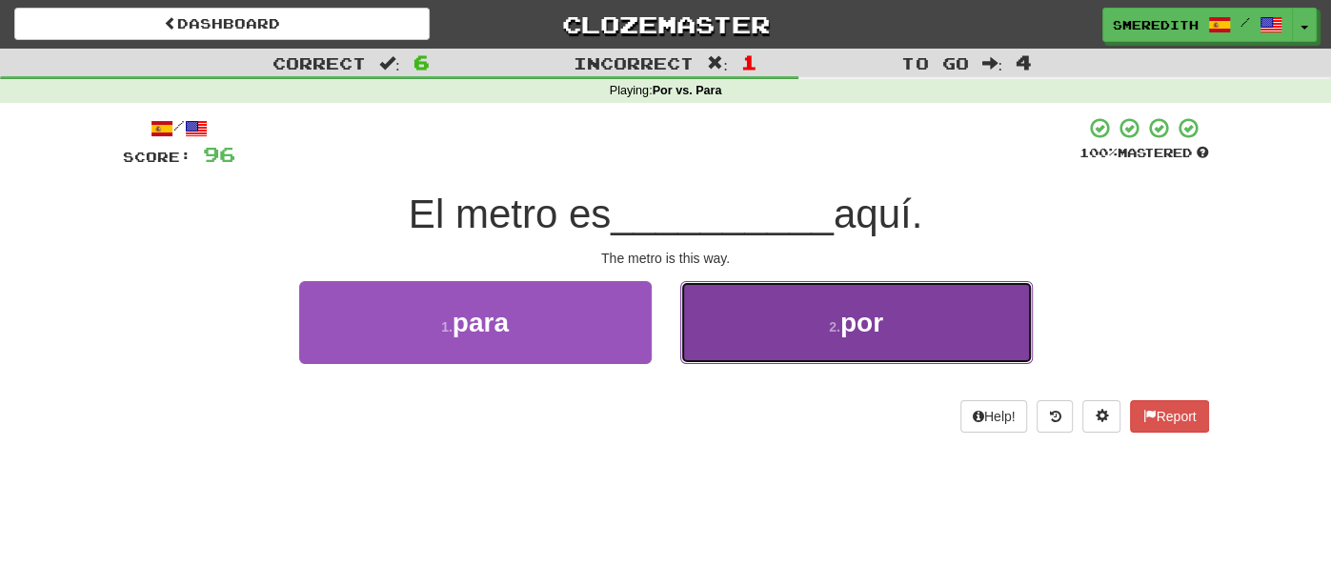
click at [722, 343] on button "2 . por" at bounding box center [856, 322] width 352 height 83
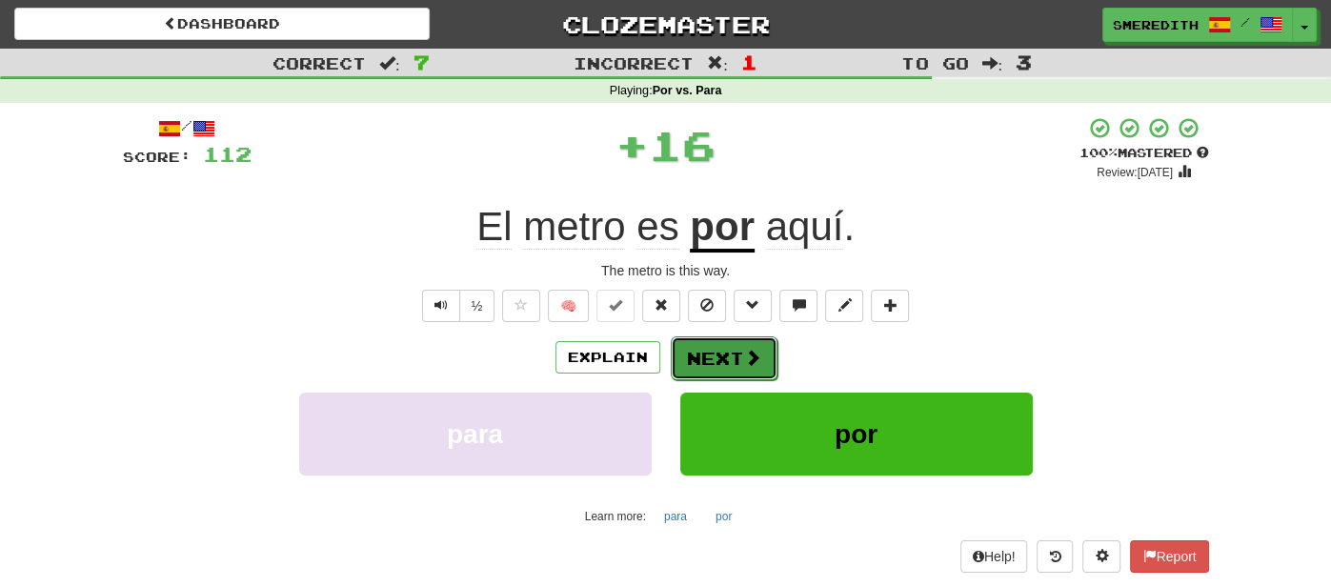
click at [718, 351] on button "Next" at bounding box center [724, 358] width 107 height 44
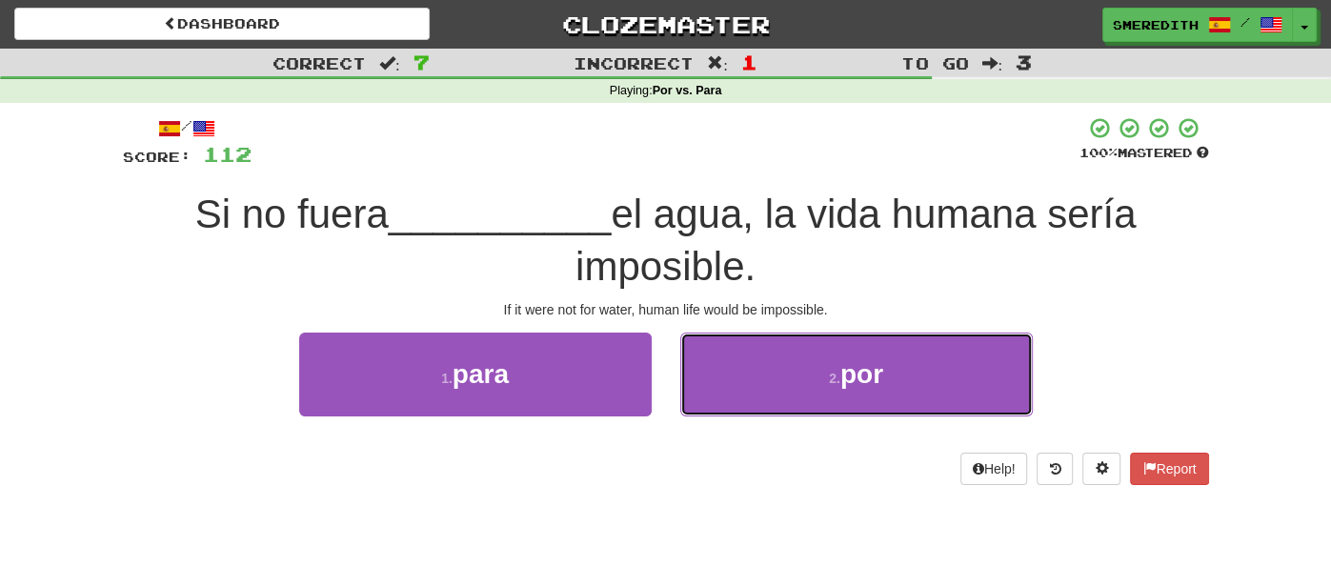
click at [718, 351] on button "2 . por" at bounding box center [856, 373] width 352 height 83
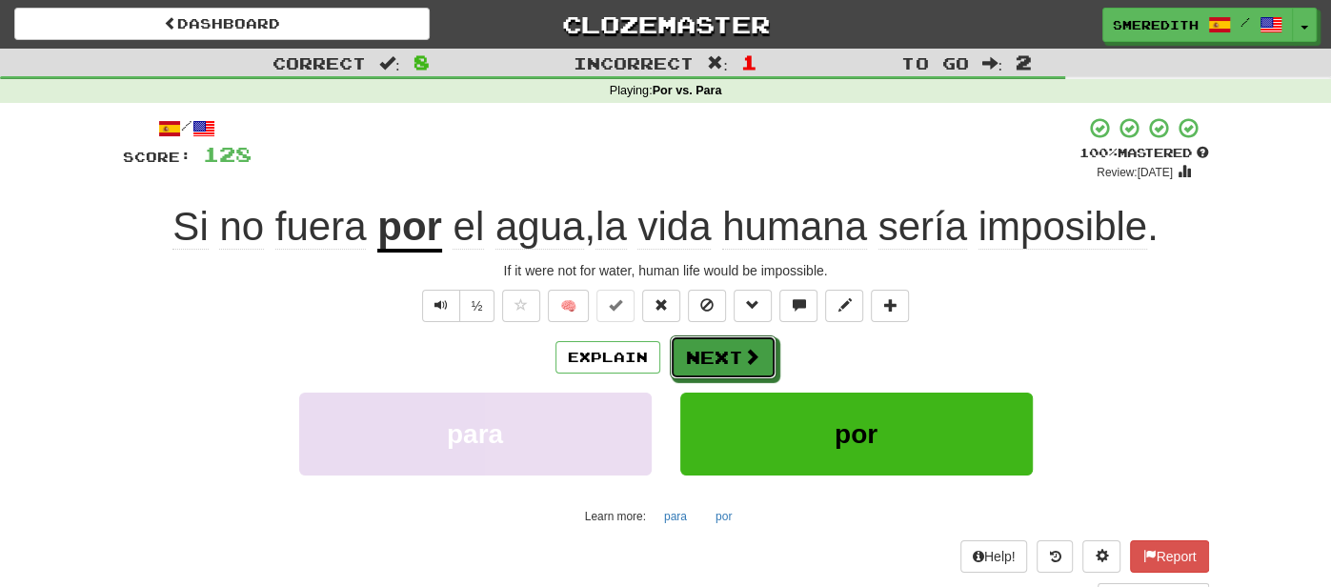
click at [718, 351] on button "Next" at bounding box center [723, 357] width 107 height 44
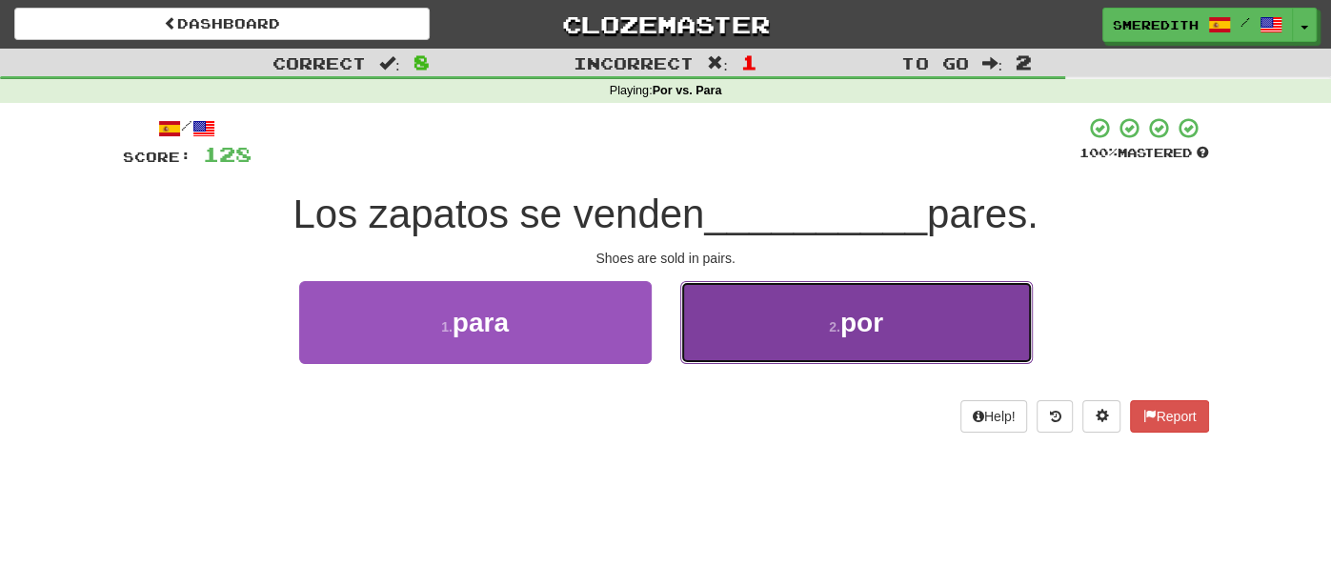
click at [776, 351] on button "2 . por" at bounding box center [856, 322] width 352 height 83
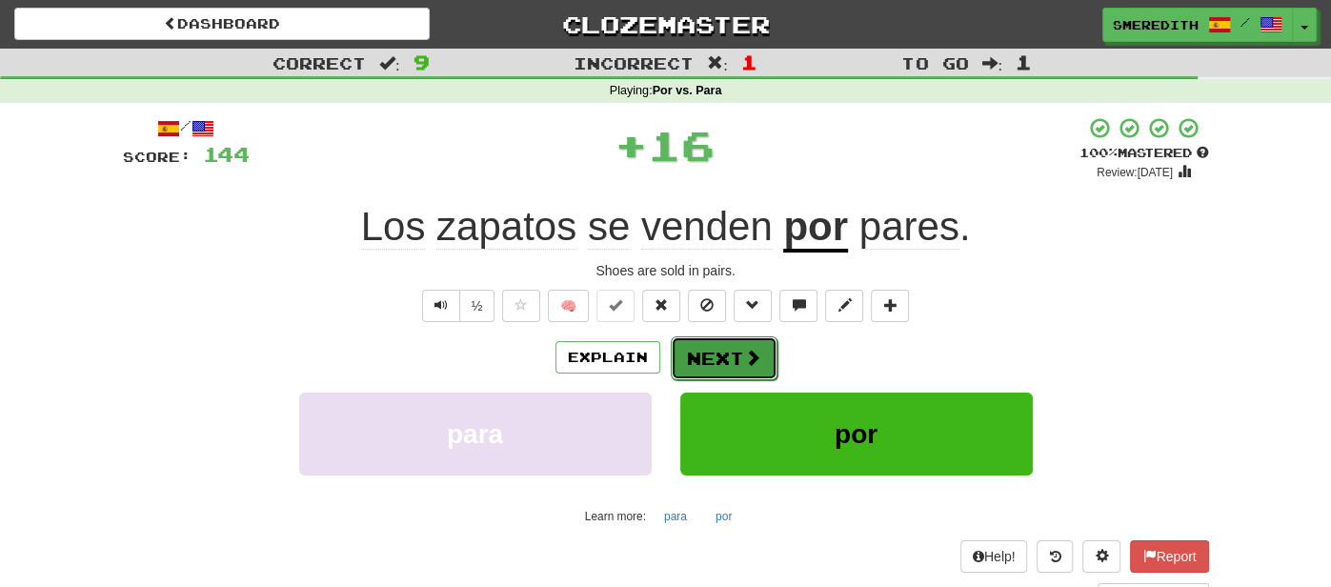
click at [736, 353] on button "Next" at bounding box center [724, 358] width 107 height 44
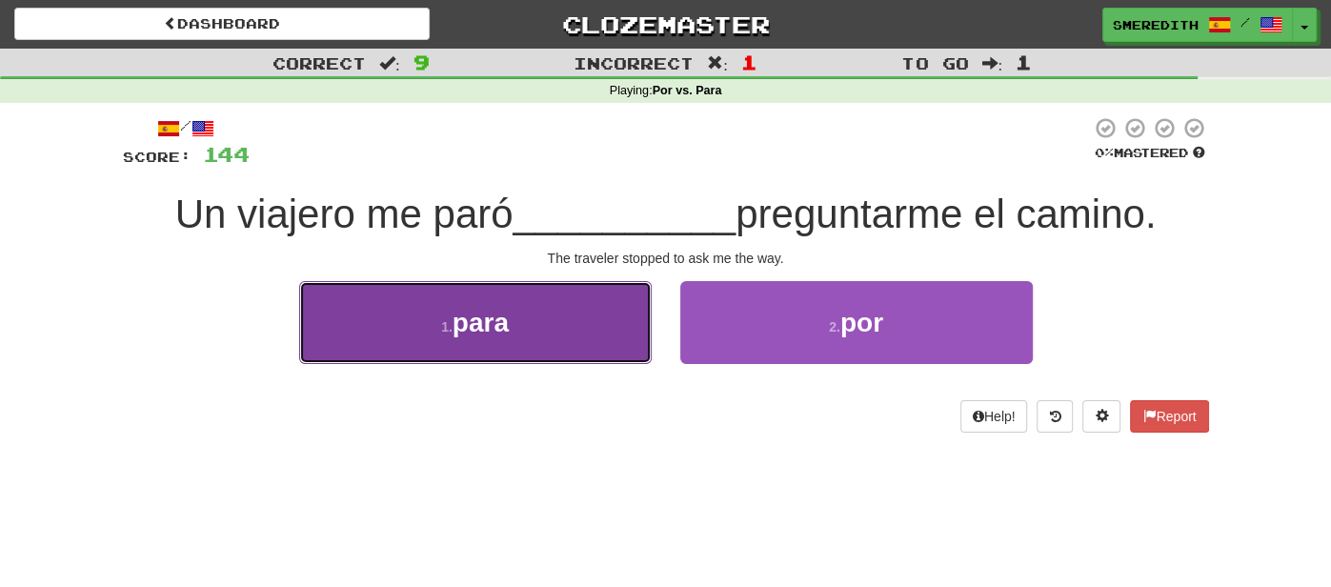
click at [558, 322] on button "1 . para" at bounding box center [475, 322] width 352 height 83
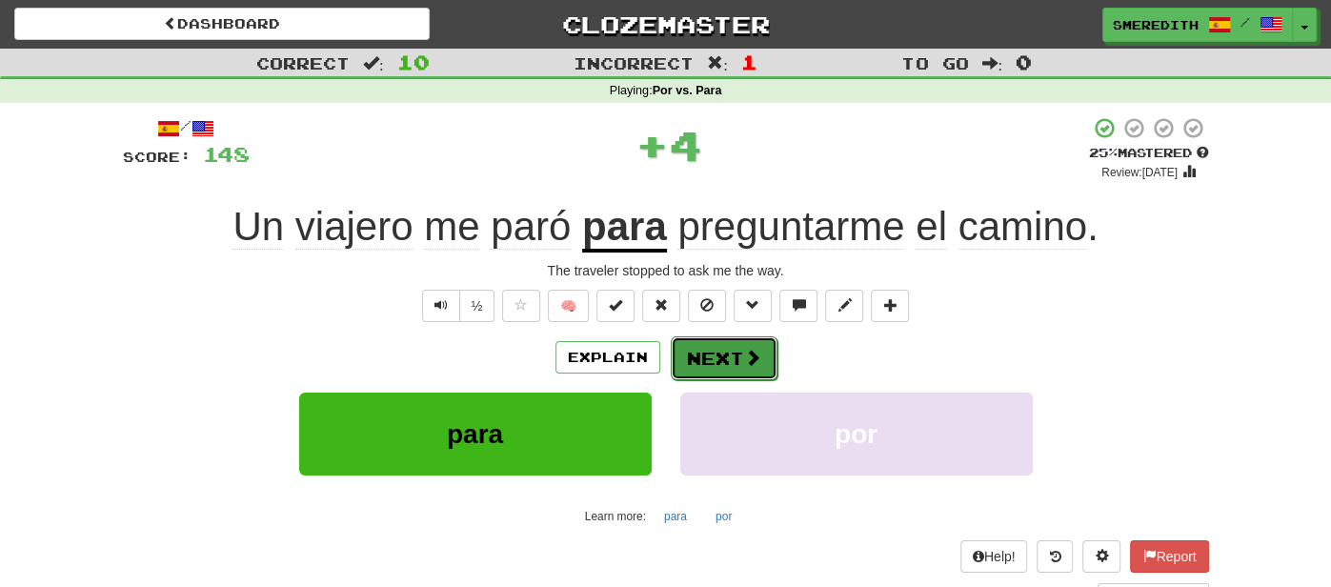
click at [740, 352] on button "Next" at bounding box center [724, 358] width 107 height 44
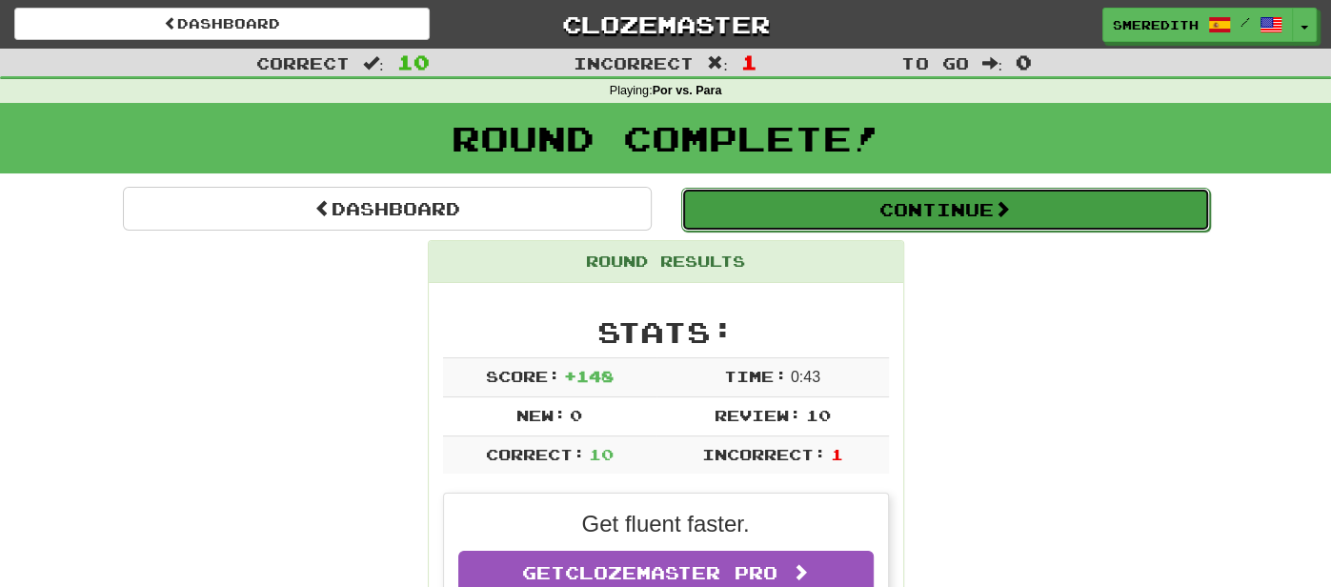
click at [854, 210] on button "Continue" at bounding box center [945, 210] width 529 height 44
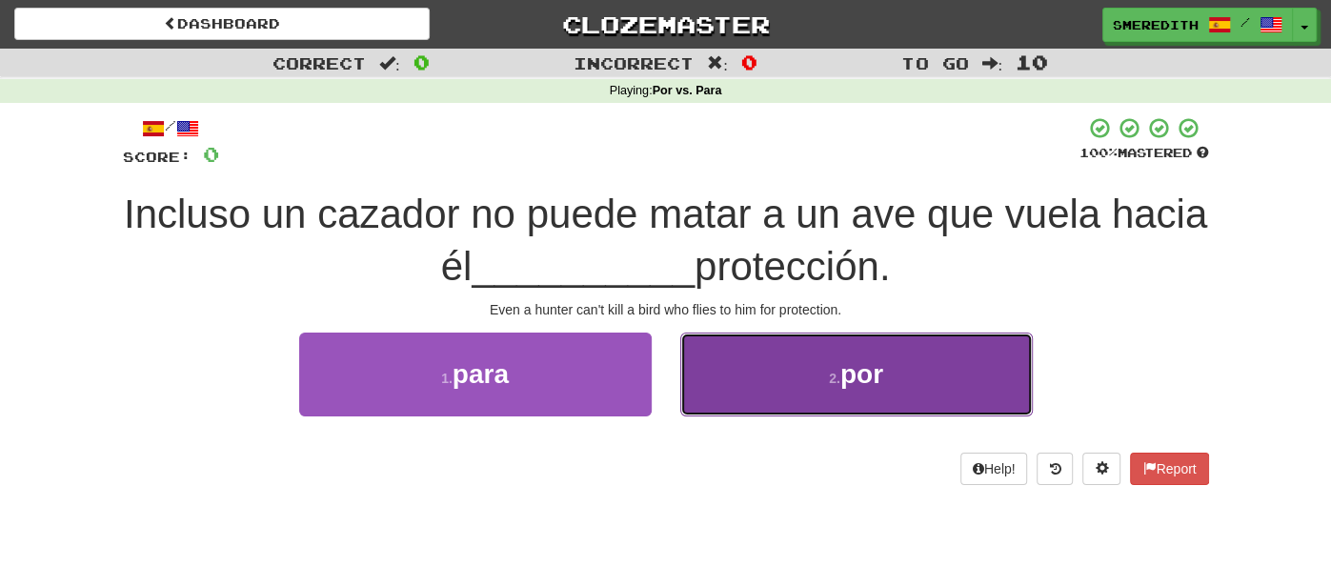
click at [760, 382] on button "2 . por" at bounding box center [856, 373] width 352 height 83
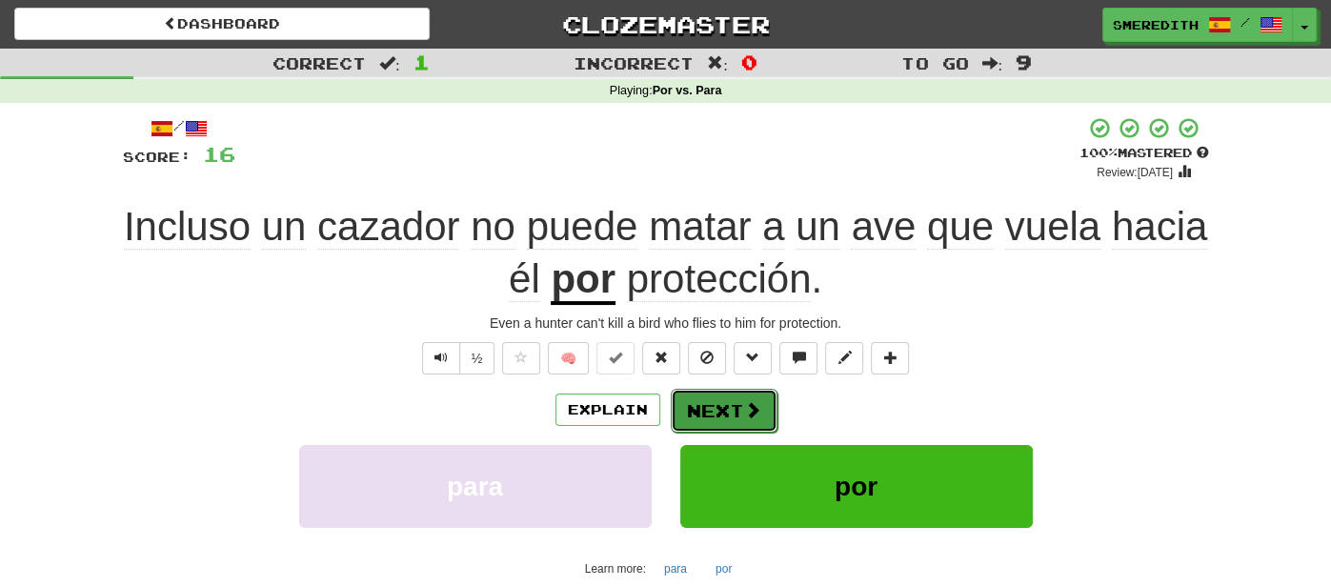
click at [730, 408] on button "Next" at bounding box center [724, 411] width 107 height 44
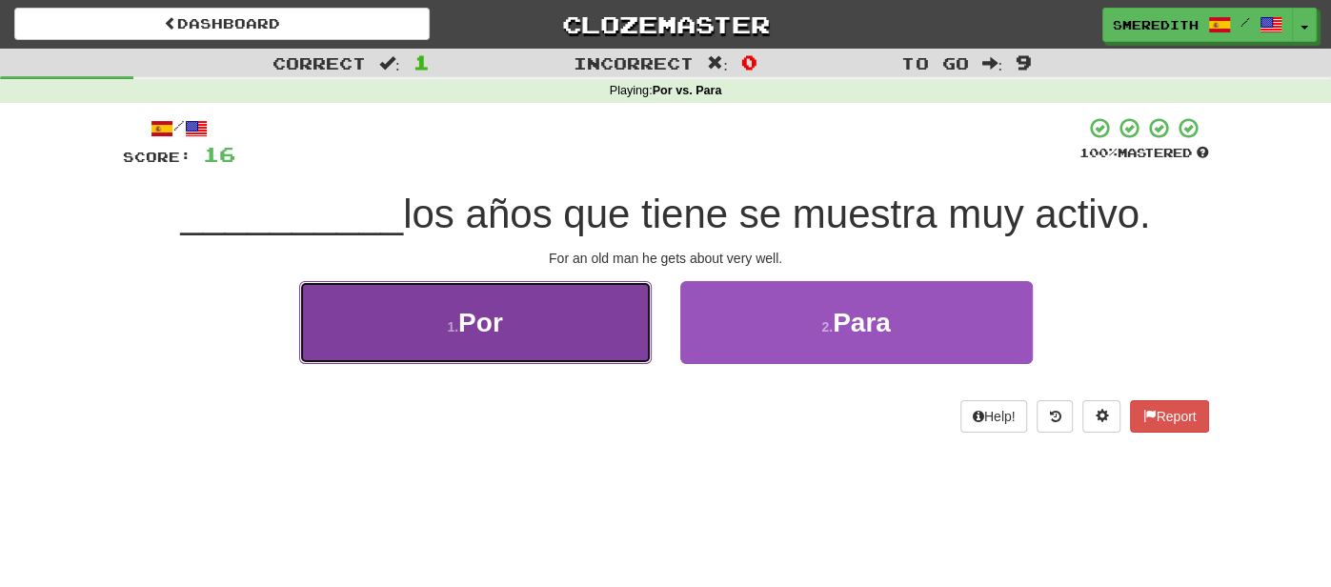
click at [587, 338] on button "1 . Por" at bounding box center [475, 322] width 352 height 83
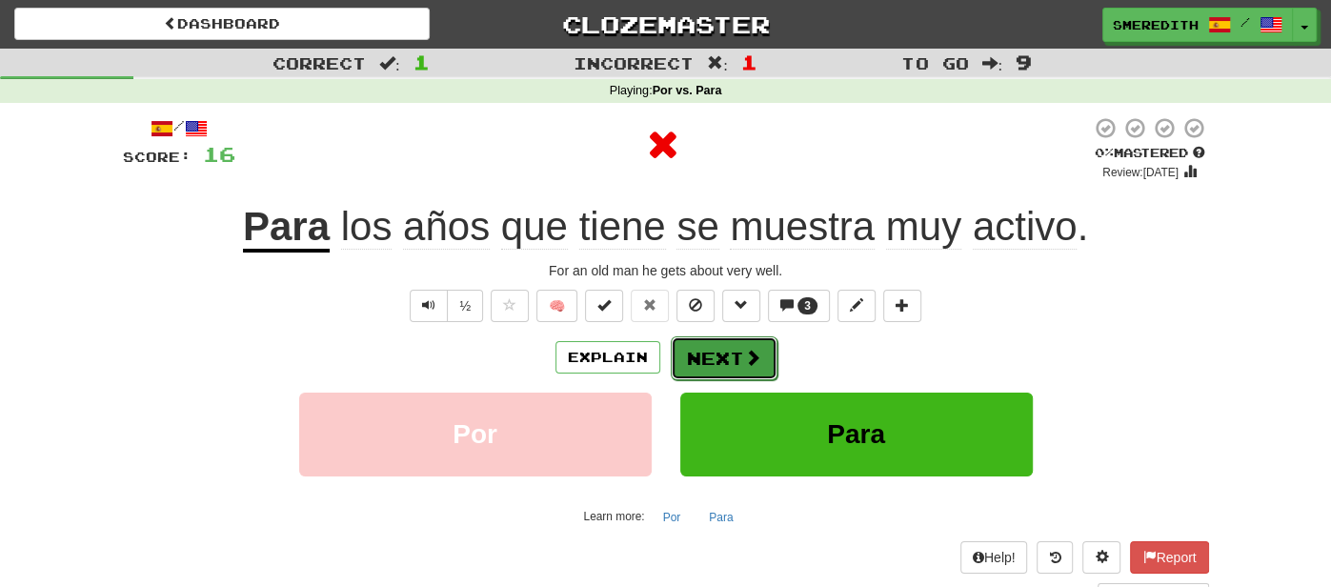
click at [717, 352] on button "Next" at bounding box center [724, 358] width 107 height 44
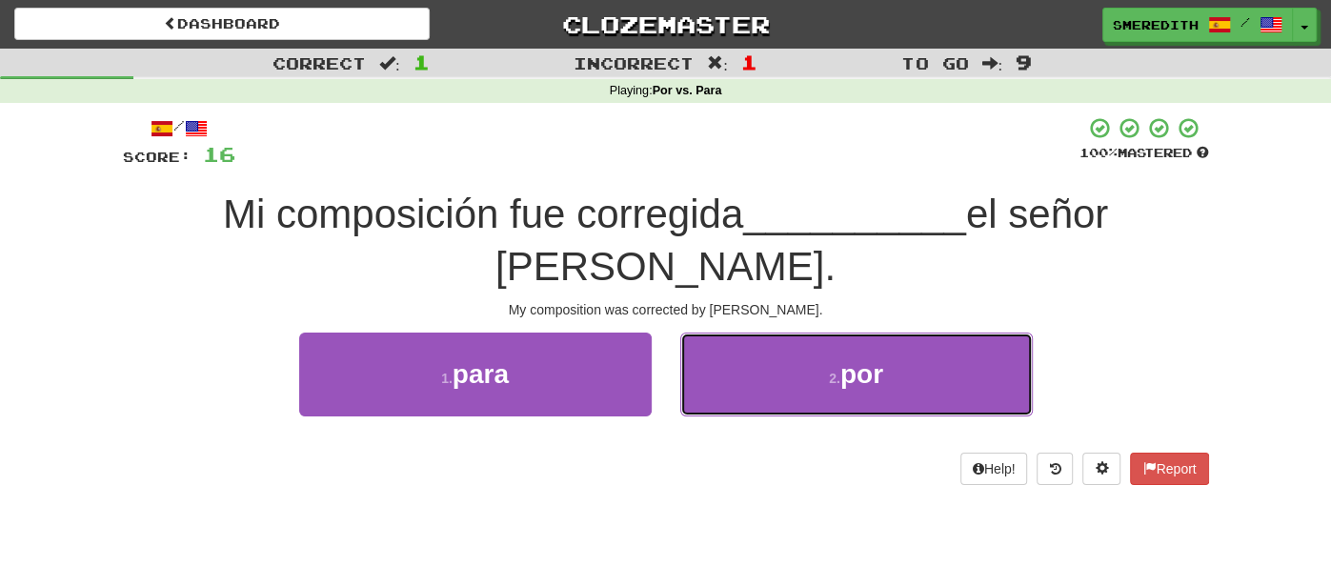
click at [717, 352] on button "2 . por" at bounding box center [856, 373] width 352 height 83
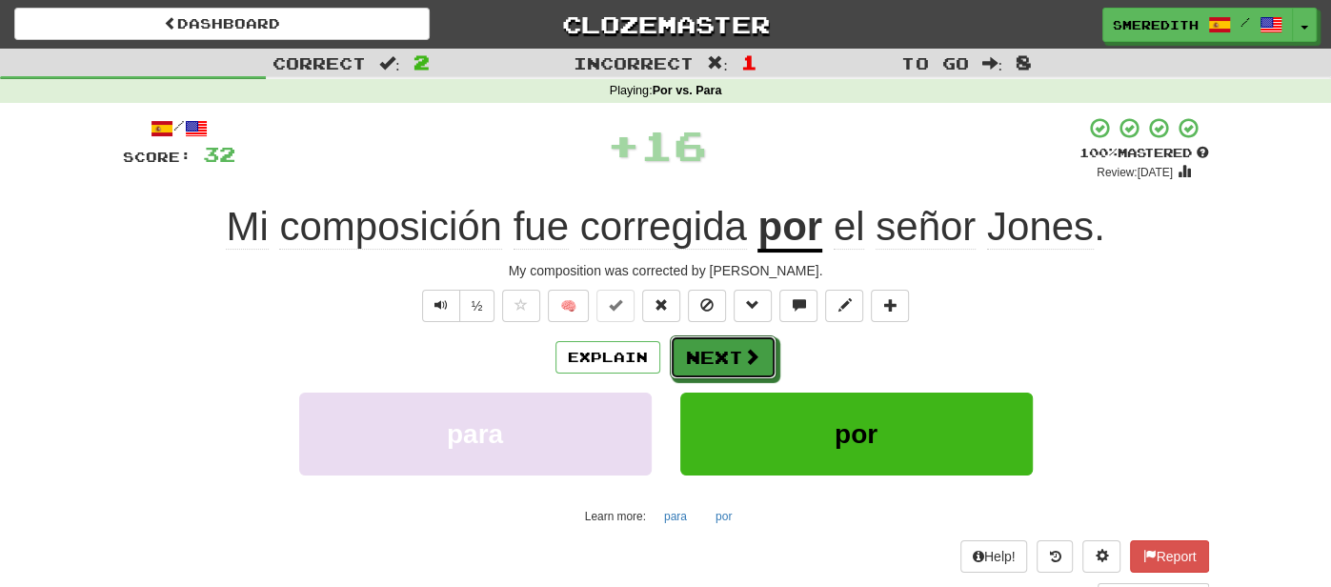
click at [717, 352] on button "Next" at bounding box center [723, 357] width 107 height 44
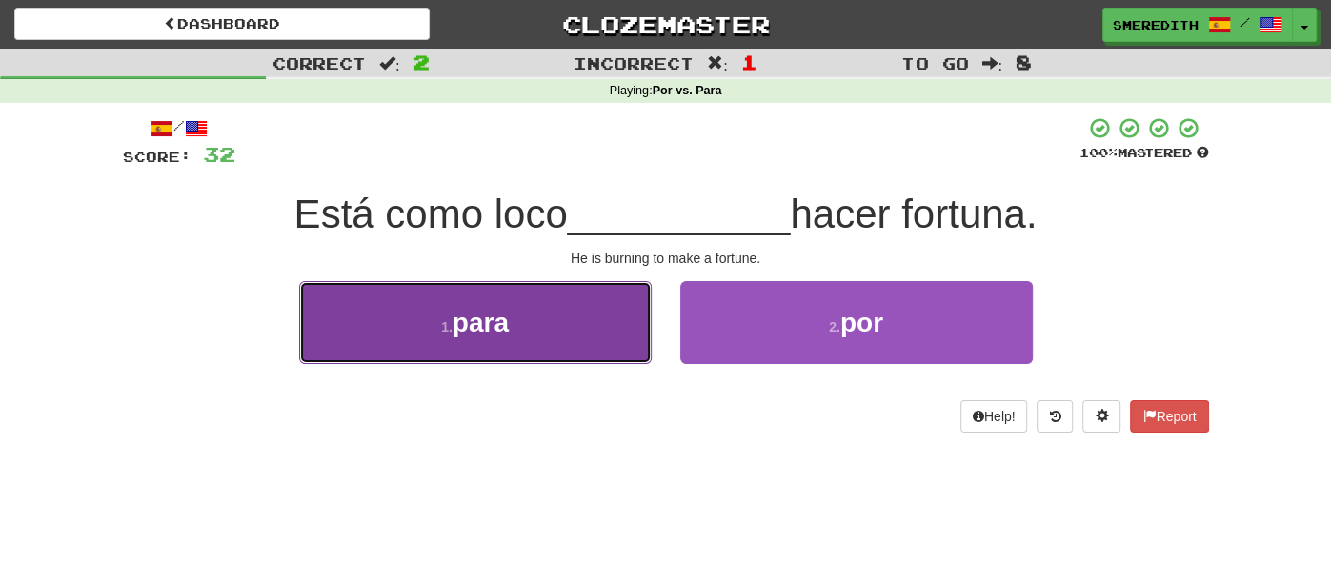
click at [605, 320] on button "1 . para" at bounding box center [475, 322] width 352 height 83
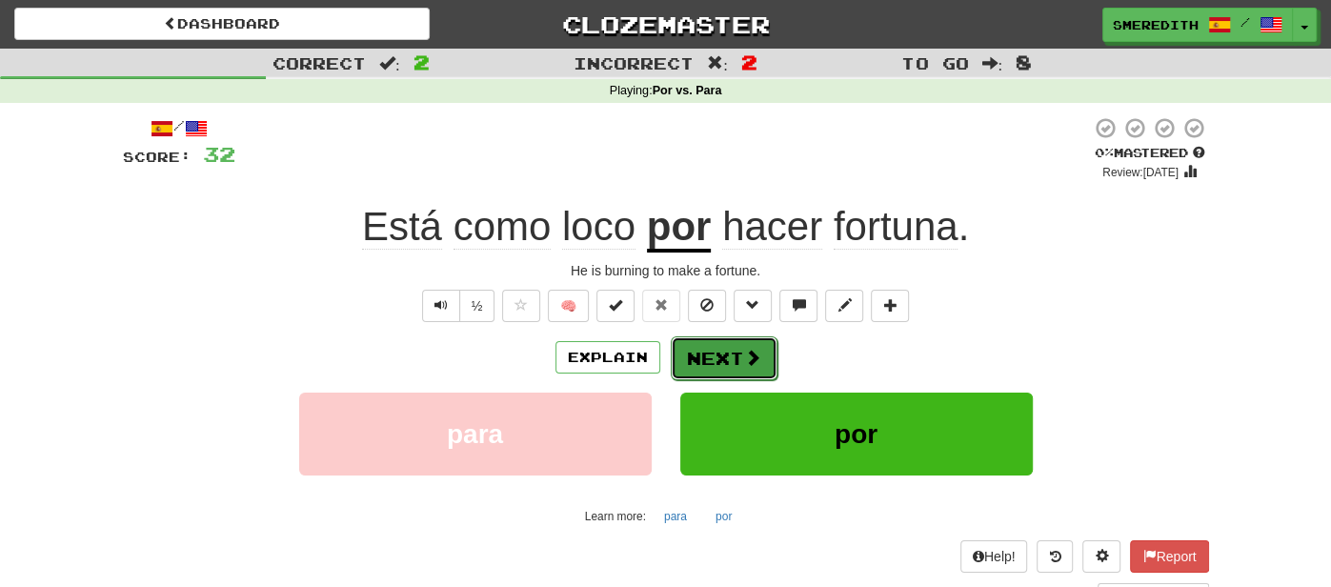
click at [730, 361] on button "Next" at bounding box center [724, 358] width 107 height 44
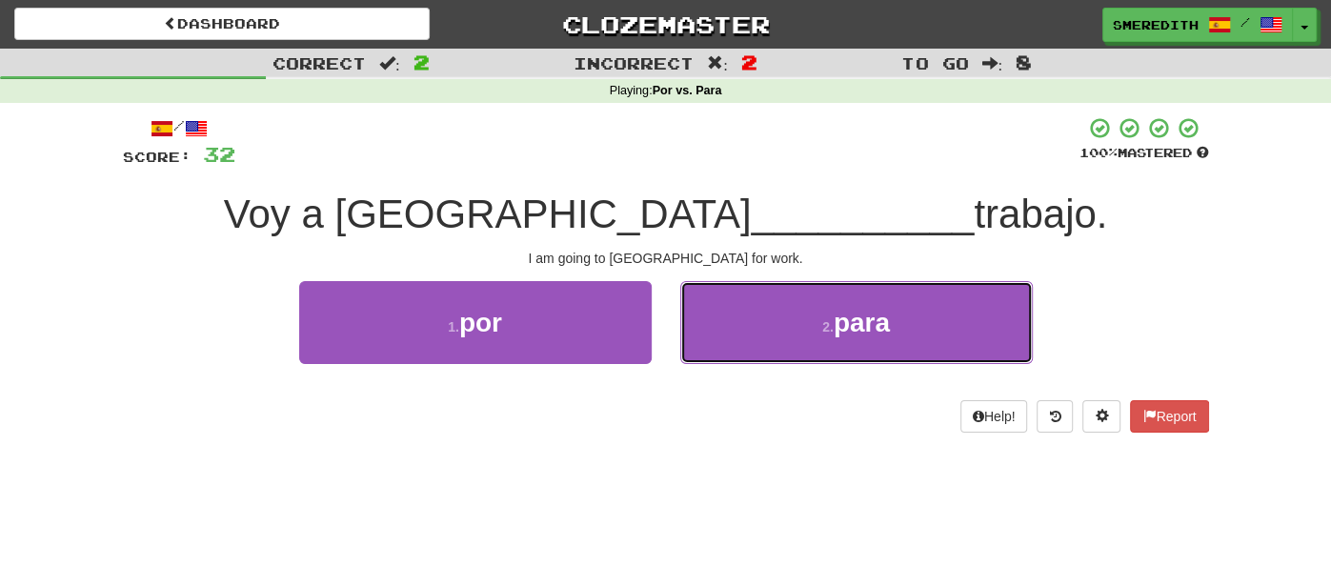
click at [730, 361] on button "2 . para" at bounding box center [856, 322] width 352 height 83
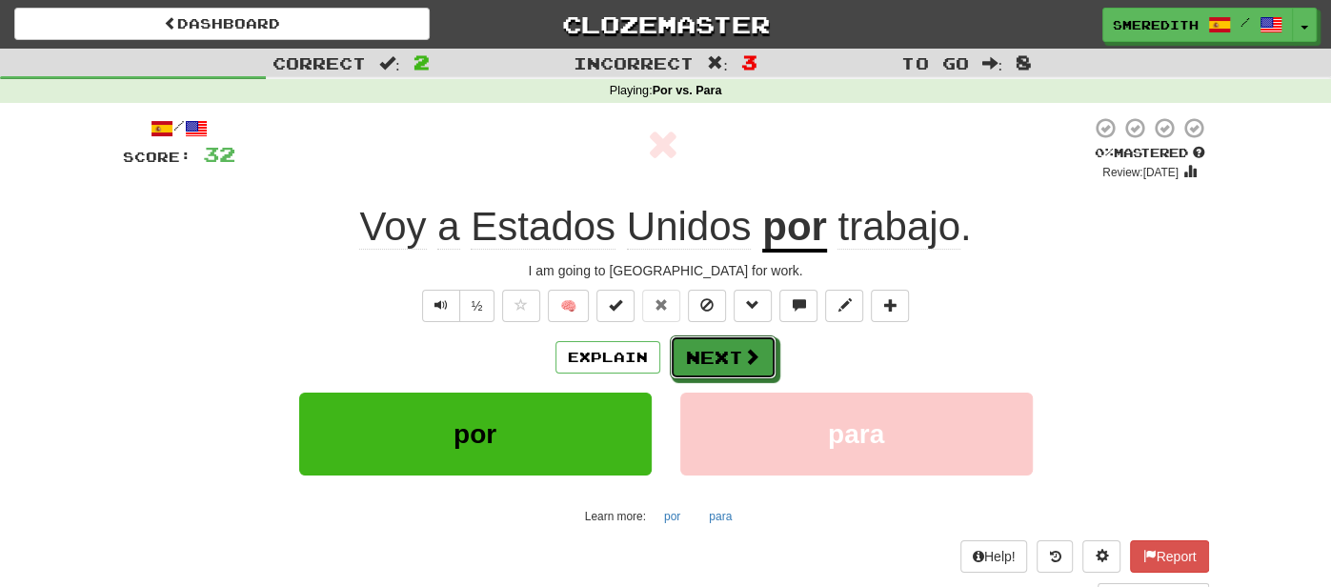
click at [730, 361] on button "Next" at bounding box center [723, 357] width 107 height 44
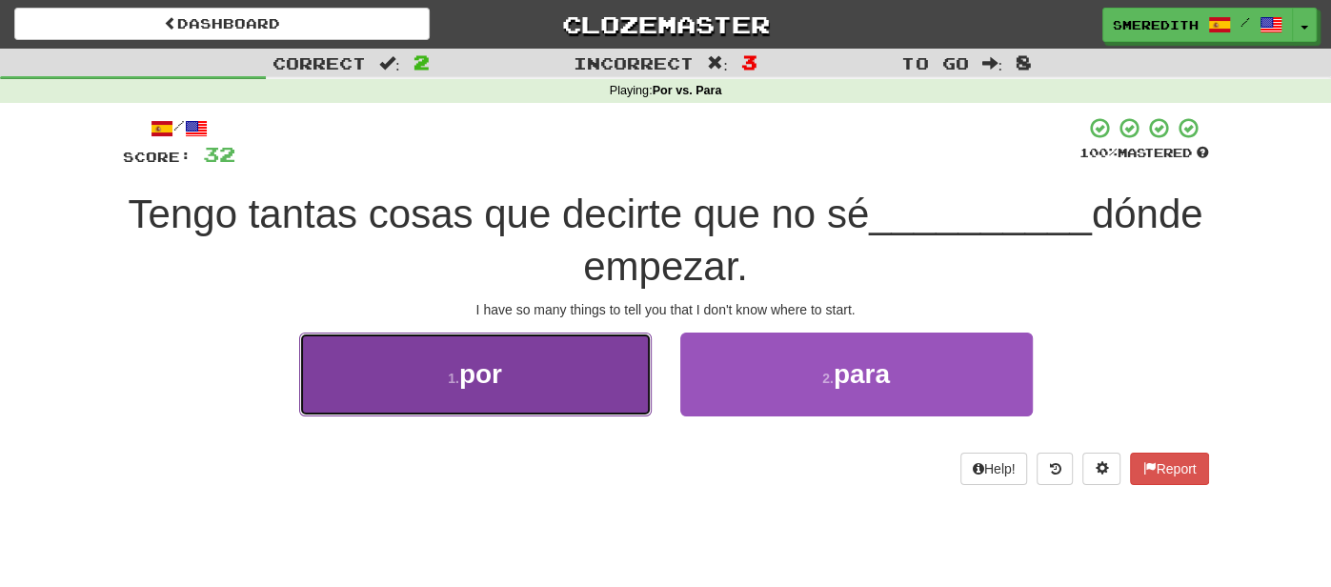
click at [603, 381] on button "1 . por" at bounding box center [475, 373] width 352 height 83
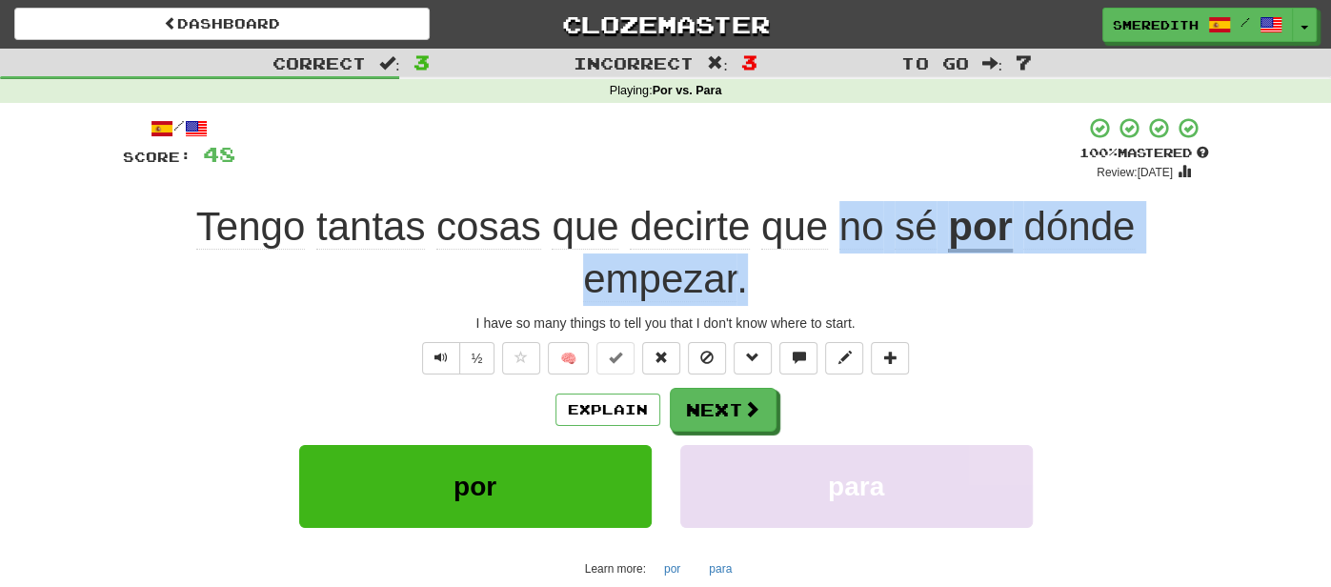
drag, startPoint x: 839, startPoint y: 234, endPoint x: 820, endPoint y: 268, distance: 38.4
click at [820, 268] on div "Tengo tantas cosas que decirte que no sé por dónde empezar ." at bounding box center [666, 253] width 1086 height 104
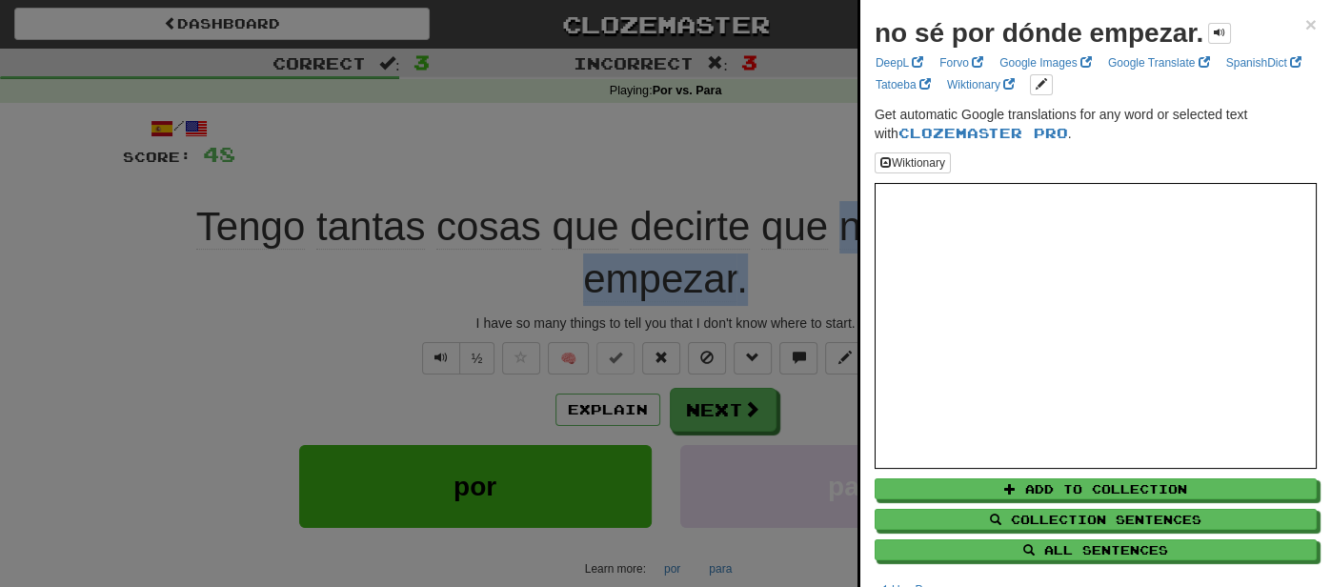
copy div "no sé por dónde empezar ."
click at [723, 419] on div at bounding box center [665, 293] width 1331 height 587
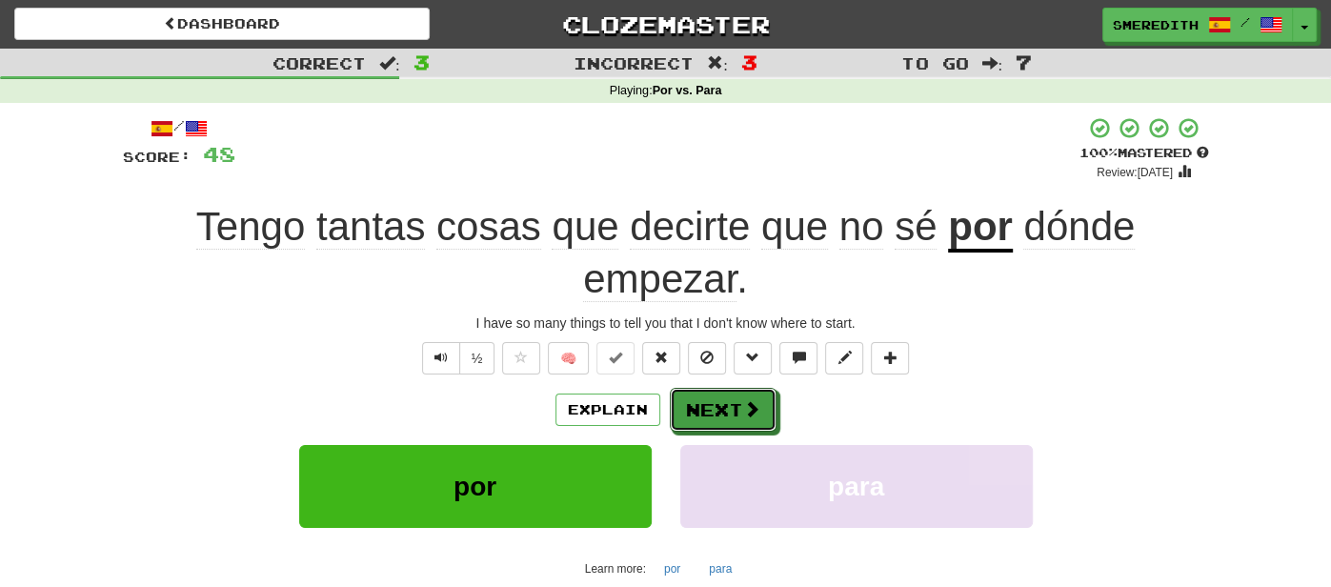
click at [723, 419] on button "Next" at bounding box center [723, 410] width 107 height 44
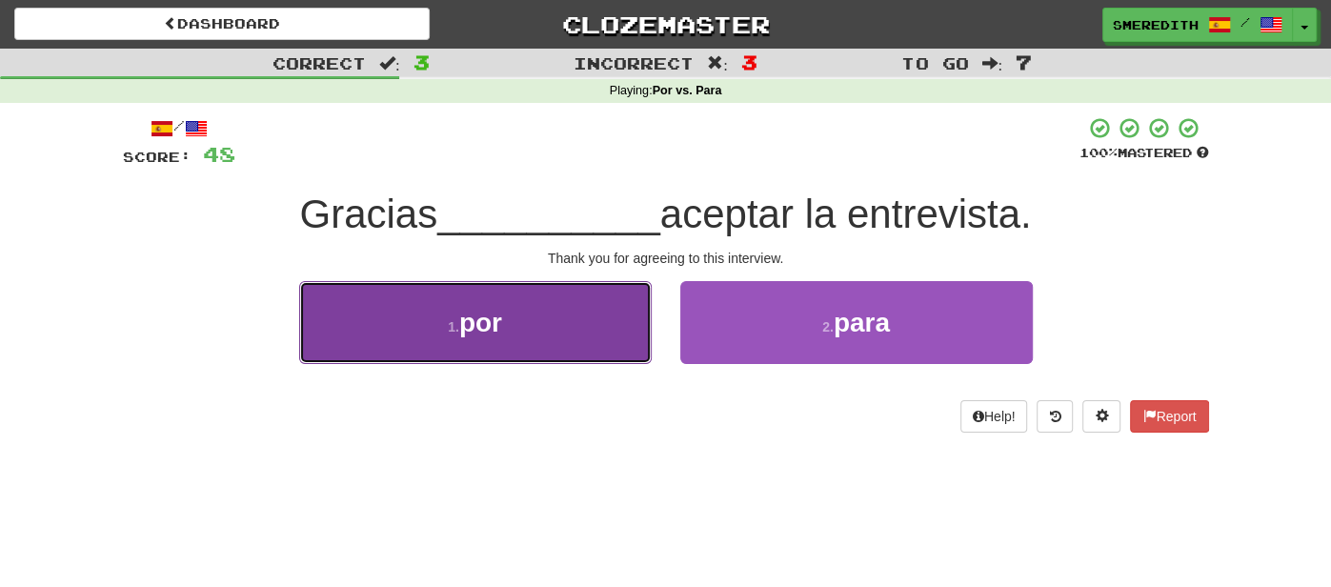
click at [587, 337] on button "1 . por" at bounding box center [475, 322] width 352 height 83
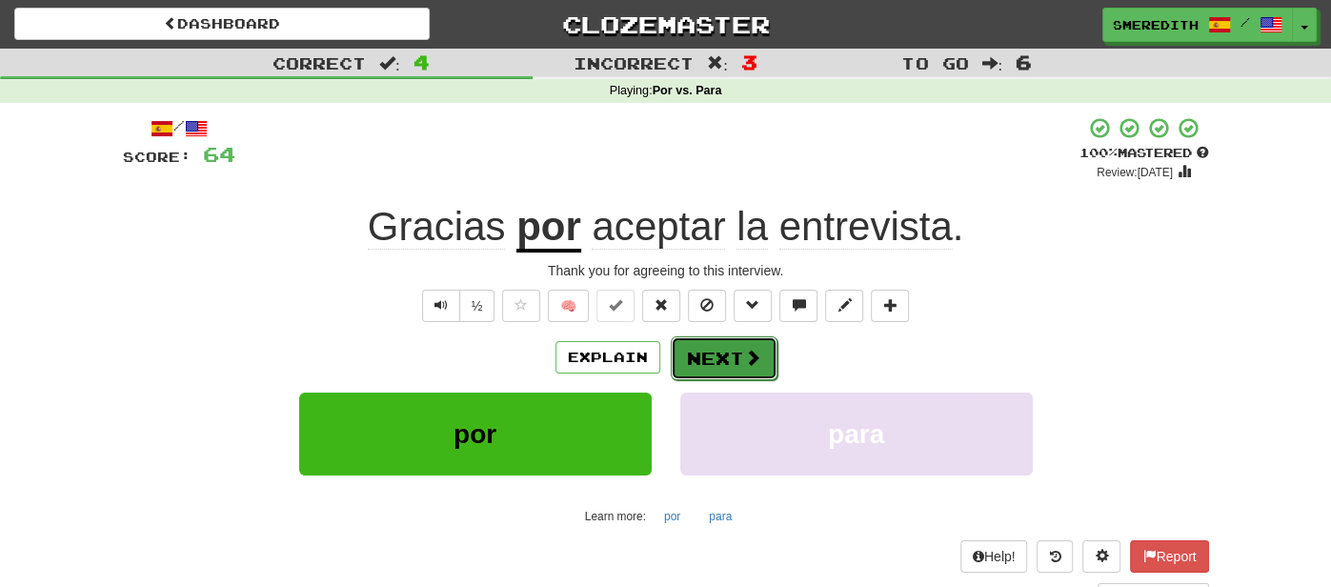
click at [711, 354] on button "Next" at bounding box center [724, 358] width 107 height 44
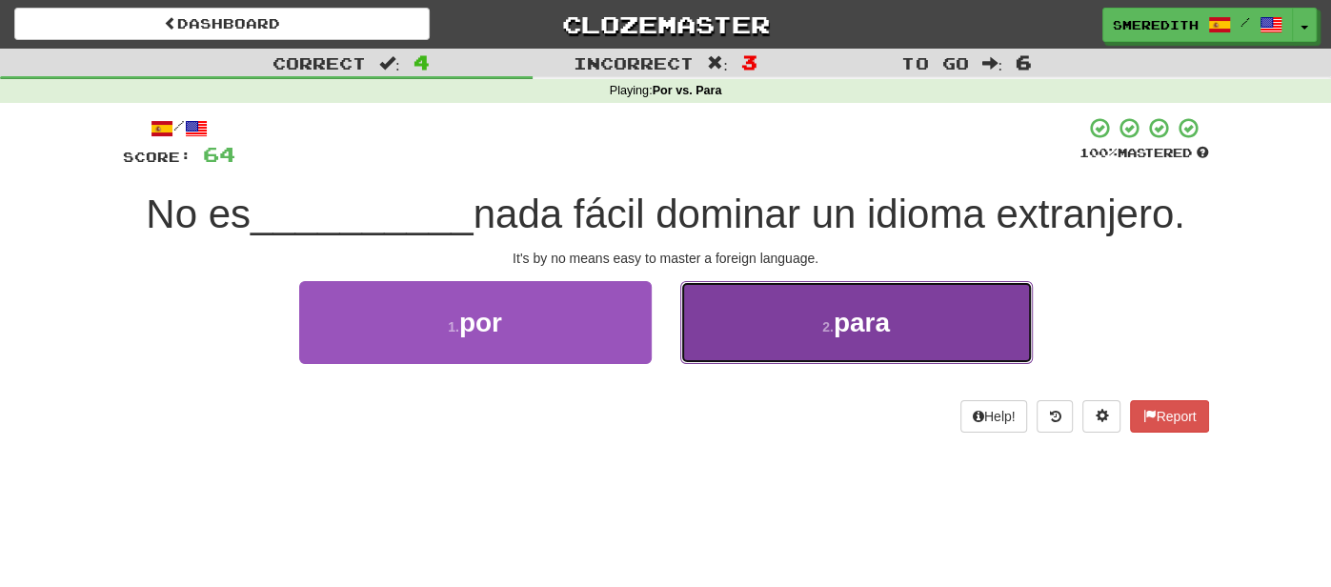
click at [742, 335] on button "2 . para" at bounding box center [856, 322] width 352 height 83
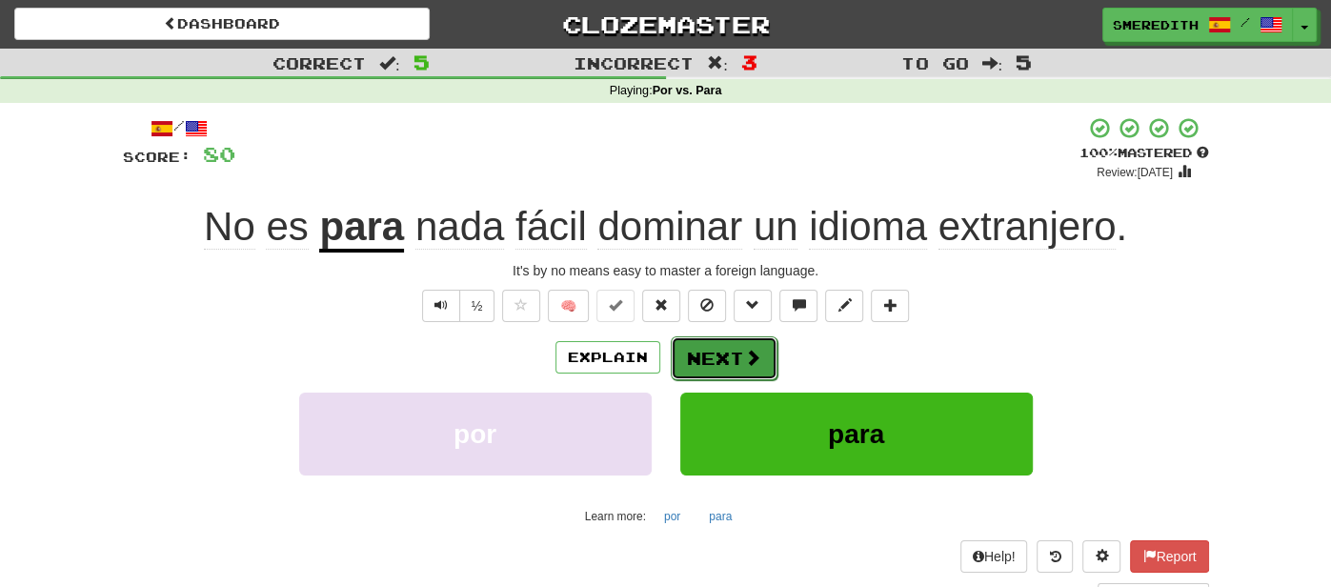
click at [729, 351] on button "Next" at bounding box center [724, 358] width 107 height 44
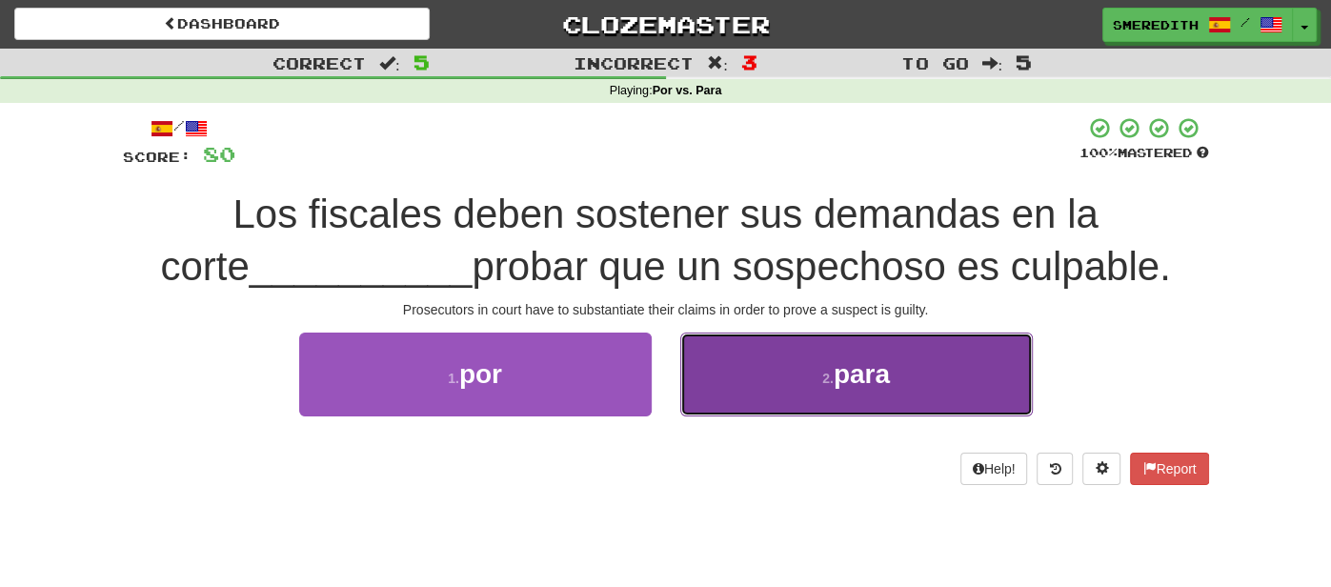
click at [725, 351] on button "2 . para" at bounding box center [856, 373] width 352 height 83
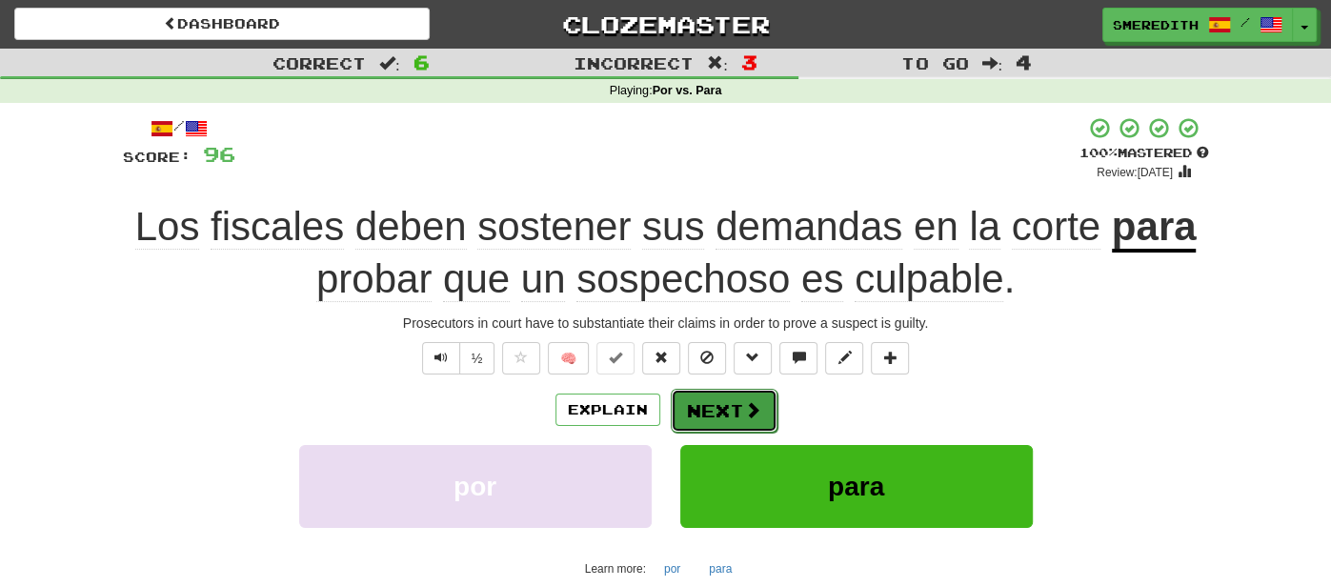
click at [738, 408] on button "Next" at bounding box center [724, 411] width 107 height 44
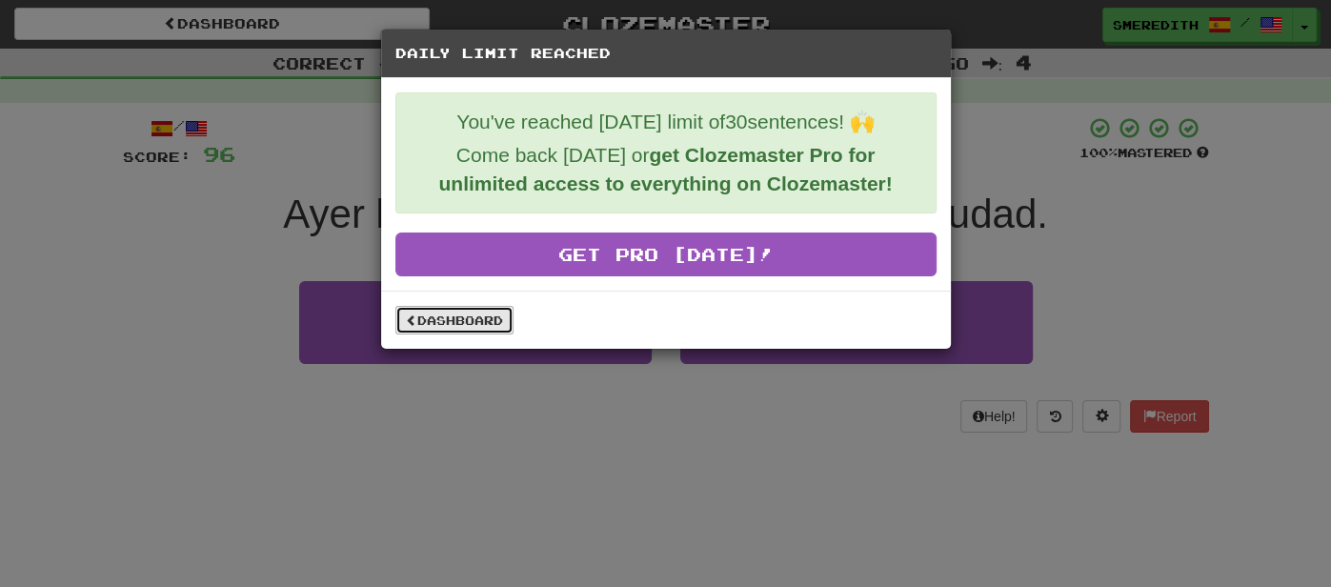
click at [482, 312] on link "Dashboard" at bounding box center [454, 320] width 118 height 29
